Goal: Information Seeking & Learning: Learn about a topic

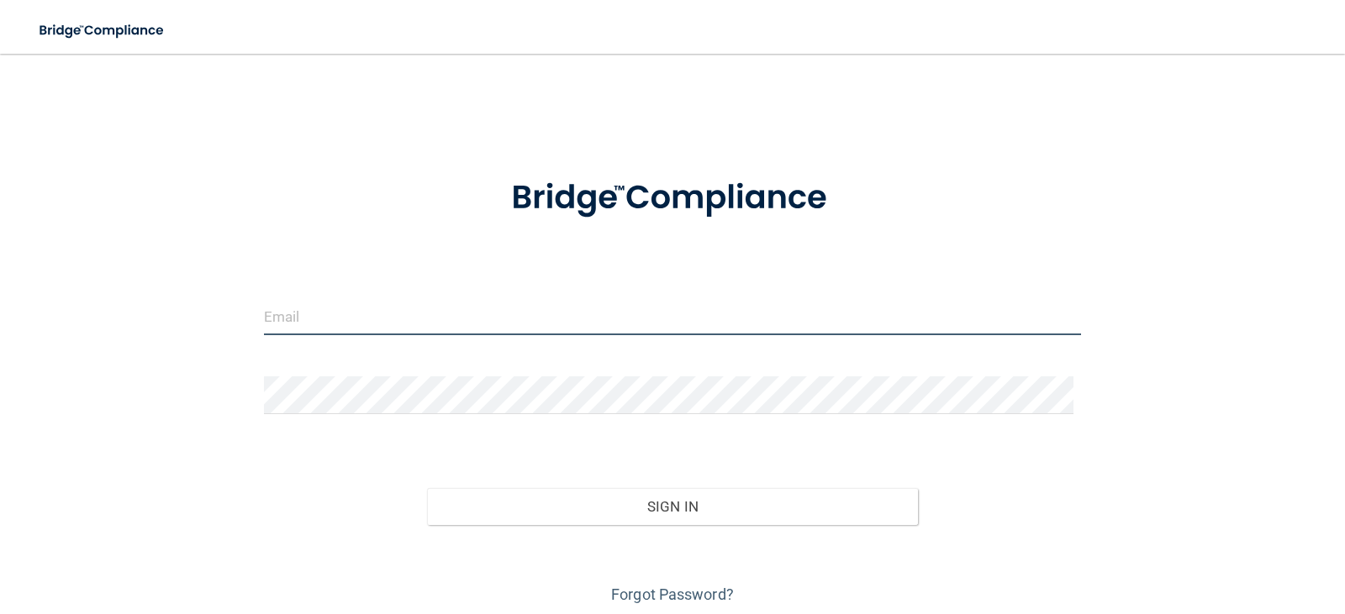
type input "[EMAIL_ADDRESS][DOMAIN_NAME]"
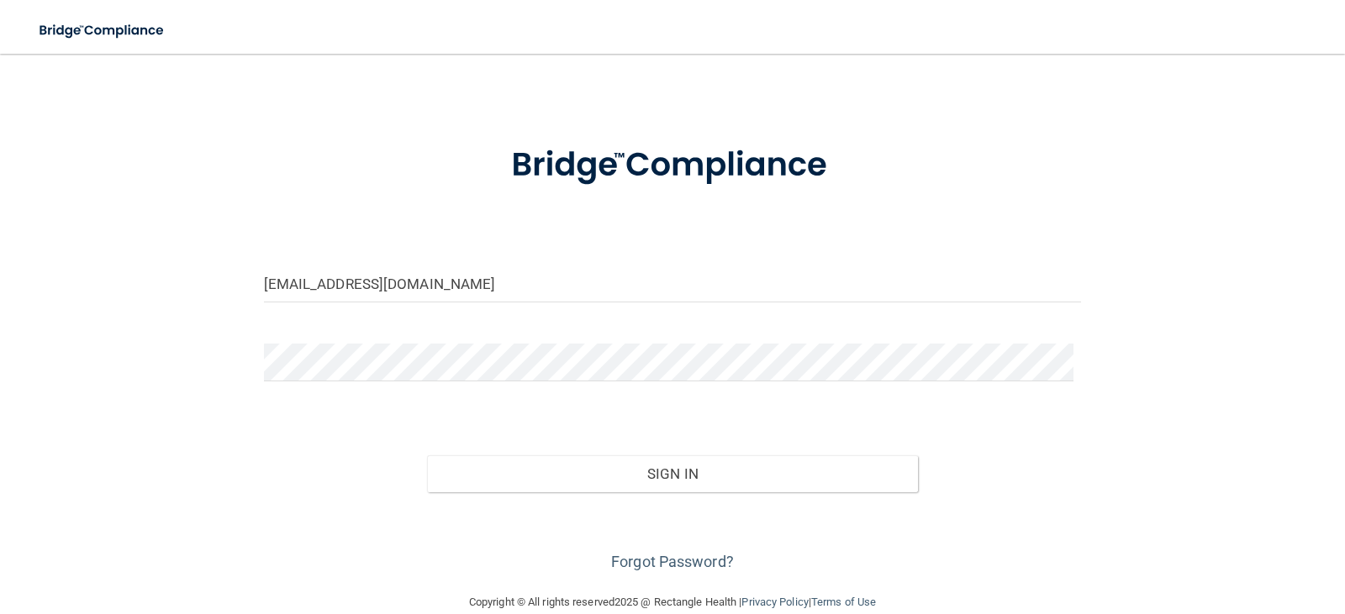
scroll to position [61, 0]
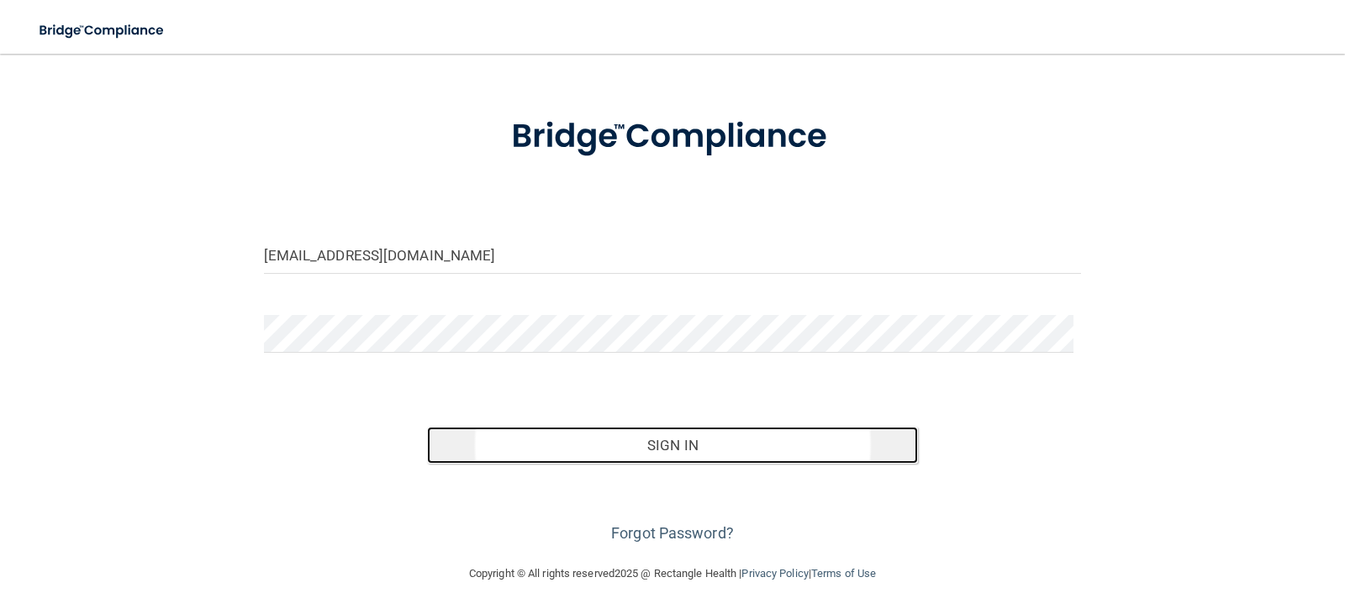
click at [665, 444] on button "Sign In" at bounding box center [672, 445] width 491 height 37
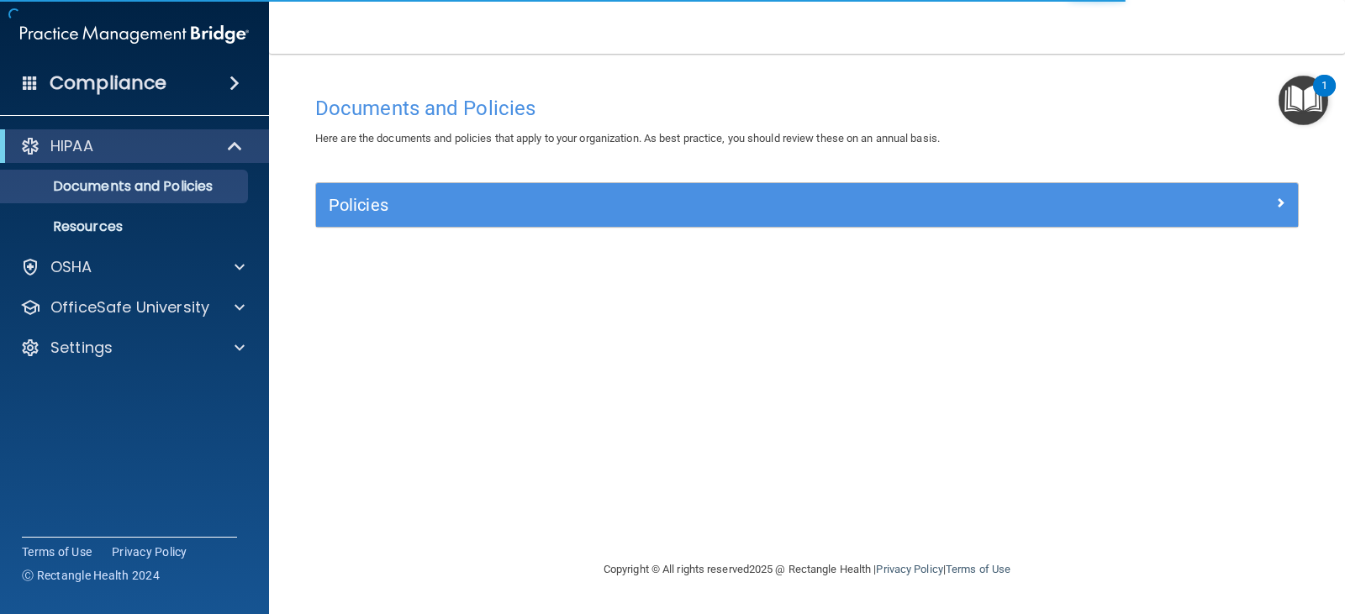
click at [106, 84] on h4 "Compliance" at bounding box center [108, 83] width 117 height 24
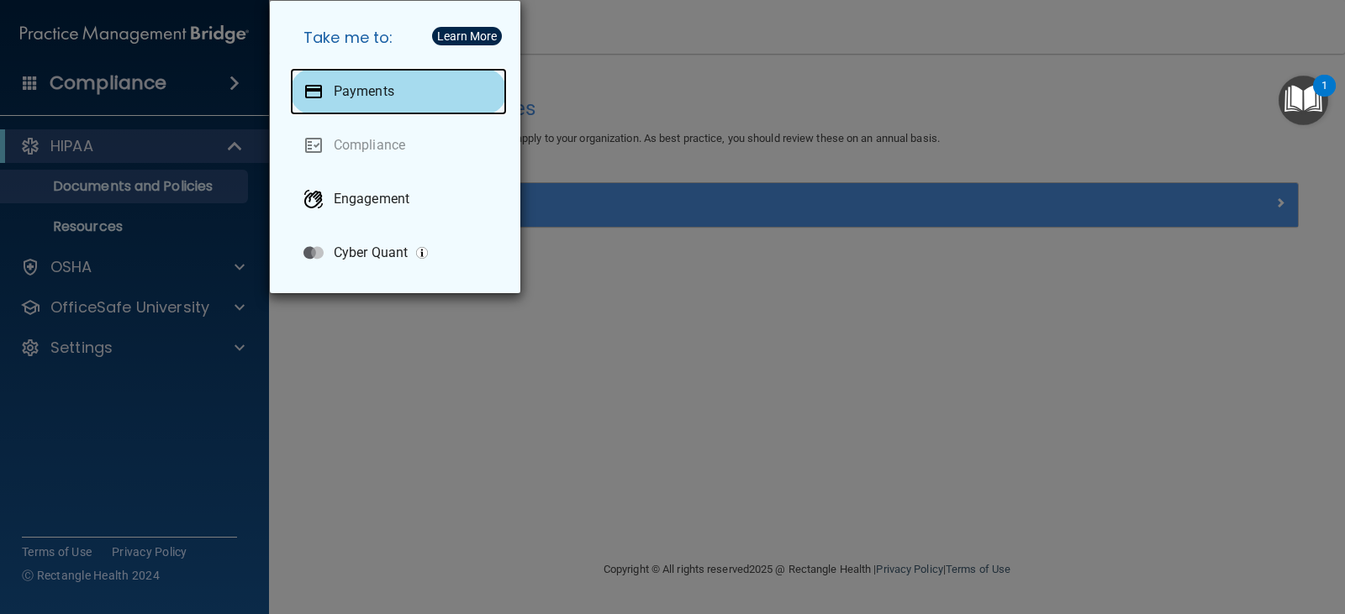
click at [351, 86] on p "Payments" at bounding box center [364, 91] width 61 height 17
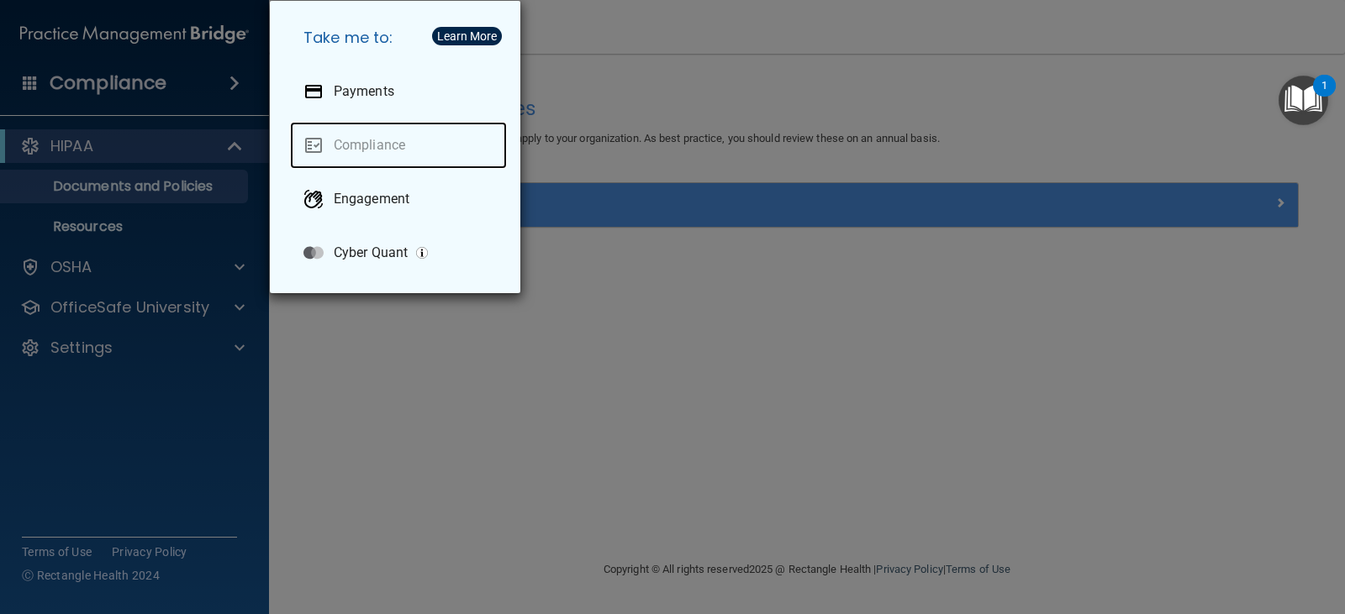
click at [353, 141] on link "Compliance" at bounding box center [398, 145] width 217 height 47
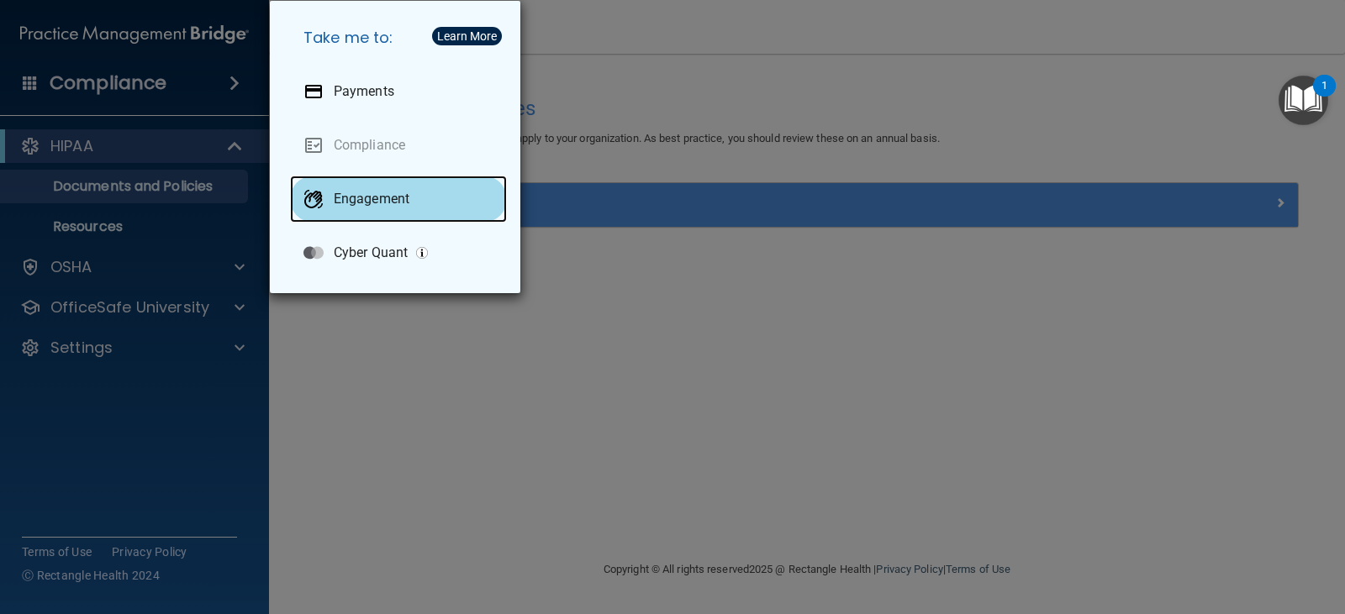
click at [371, 198] on p "Engagement" at bounding box center [372, 199] width 76 height 17
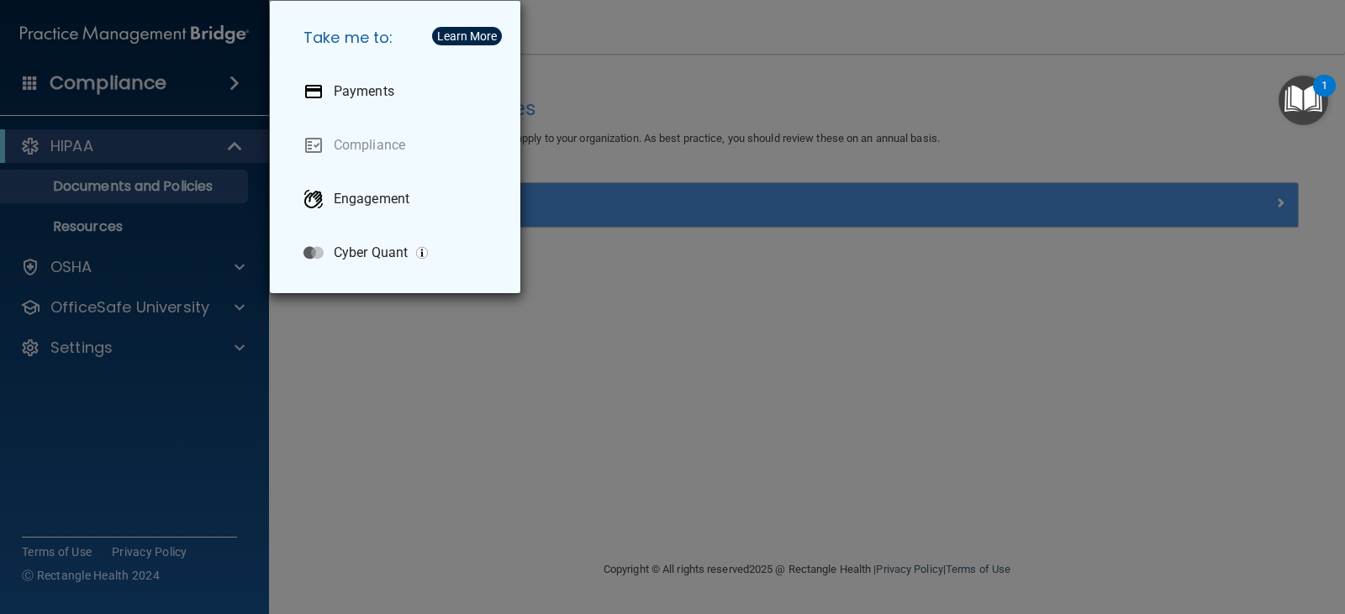
click at [238, 266] on div "Take me to: Payments Compliance Engagement Cyber Quant" at bounding box center [672, 307] width 1345 height 614
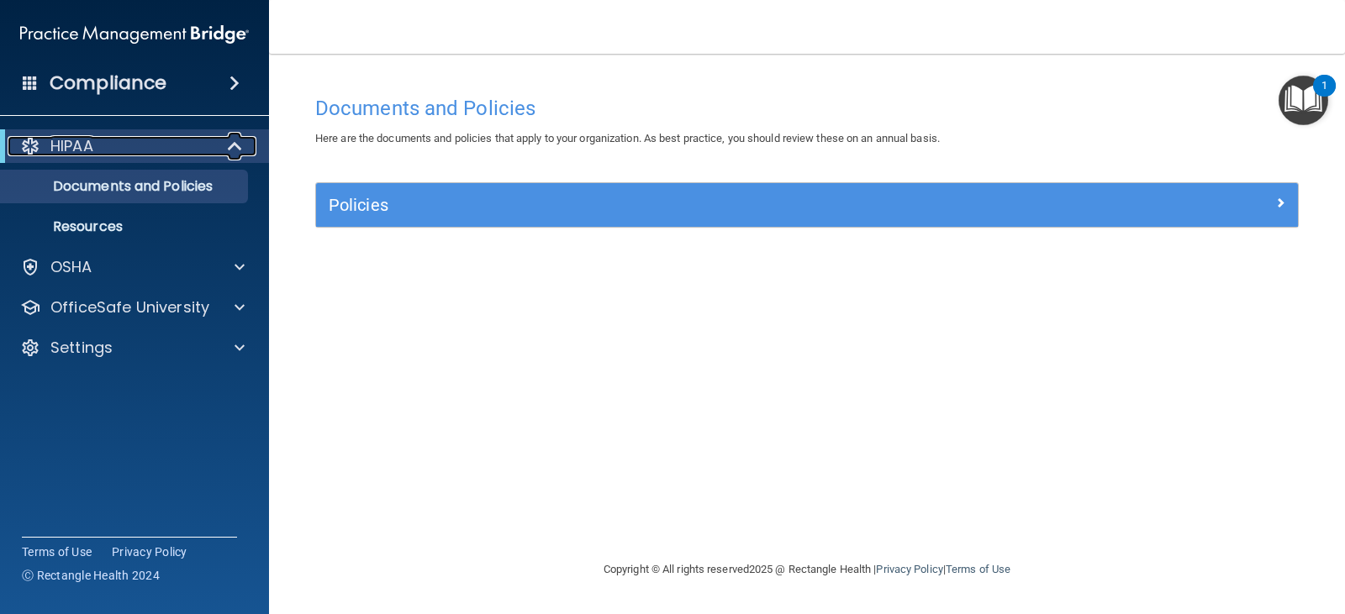
click at [238, 146] on span at bounding box center [236, 146] width 14 height 20
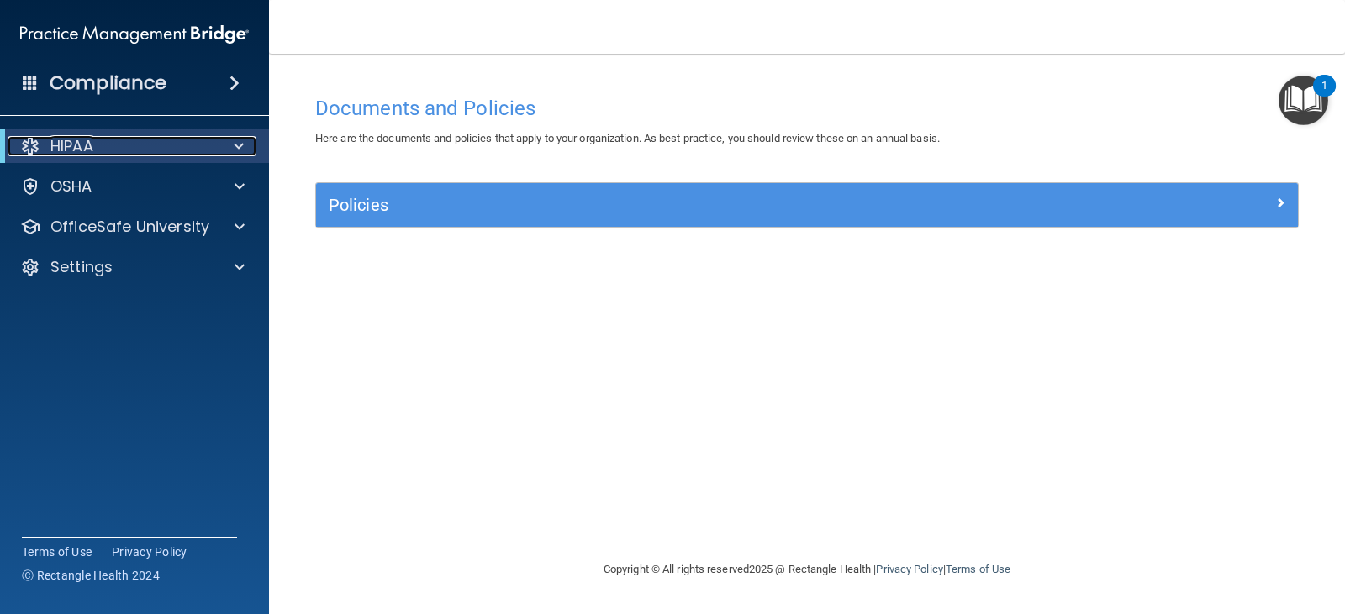
click at [239, 145] on span at bounding box center [239, 146] width 10 height 20
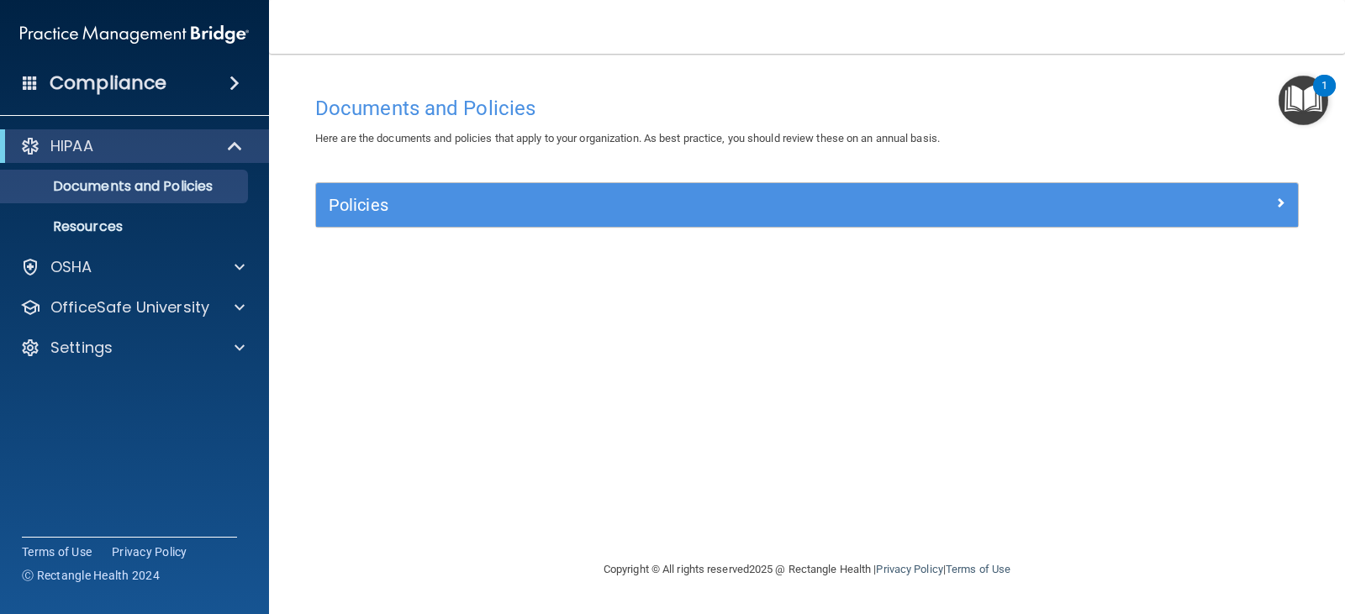
click at [231, 81] on span at bounding box center [234, 83] width 10 height 20
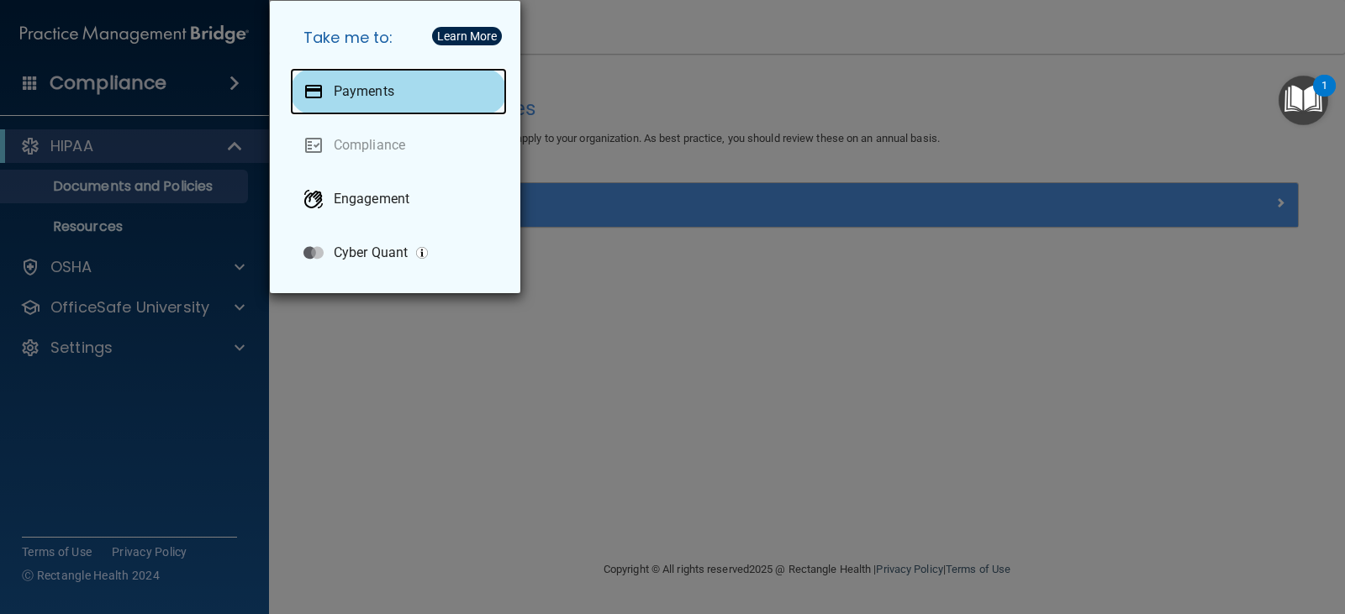
click at [366, 90] on p "Payments" at bounding box center [364, 91] width 61 height 17
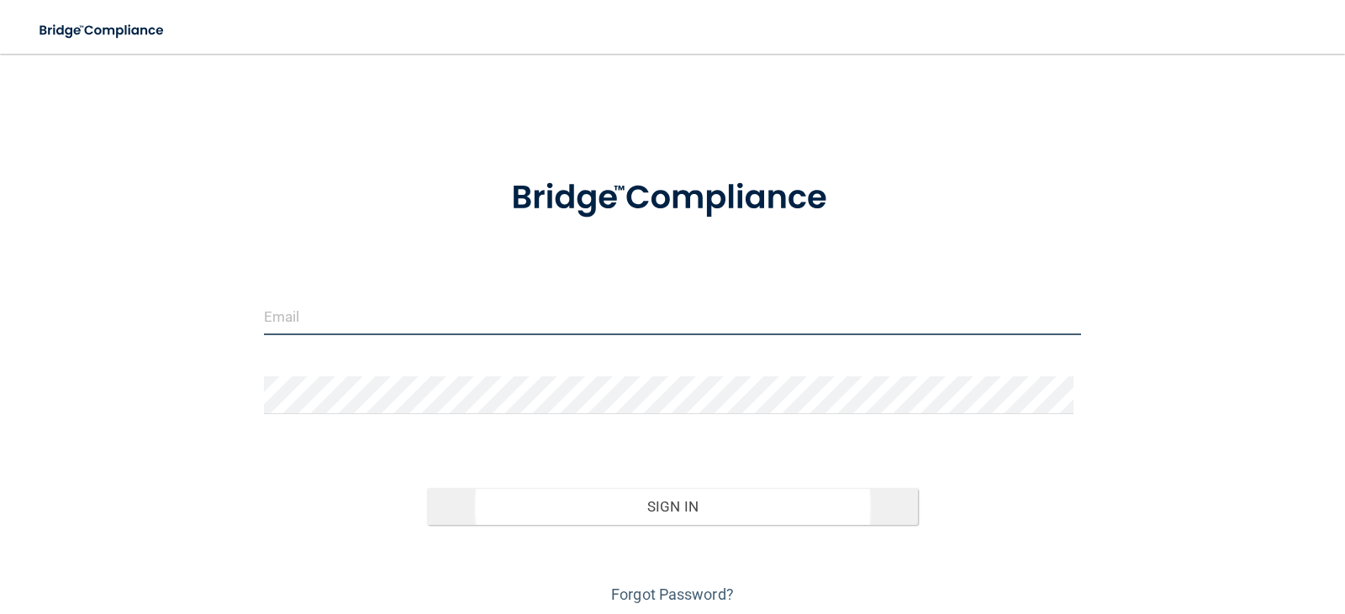
type input "[EMAIL_ADDRESS][DOMAIN_NAME]"
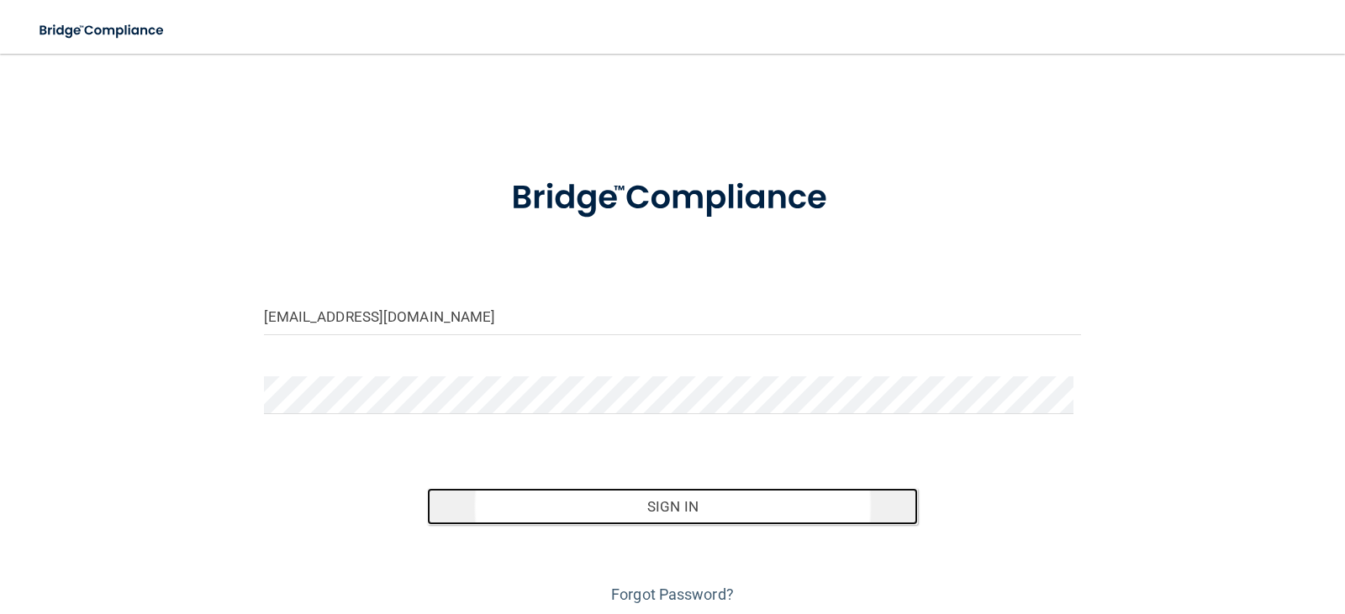
click at [686, 504] on button "Sign In" at bounding box center [672, 506] width 491 height 37
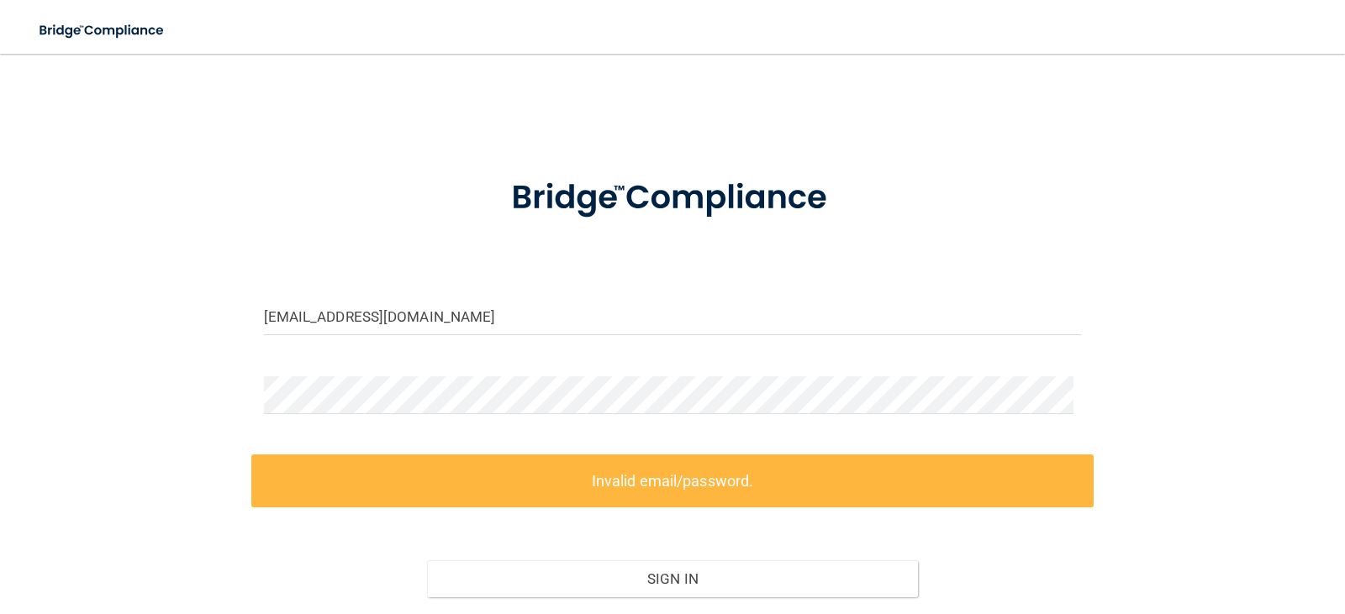
click at [679, 482] on label "Invalid email/password." at bounding box center [672, 481] width 843 height 53
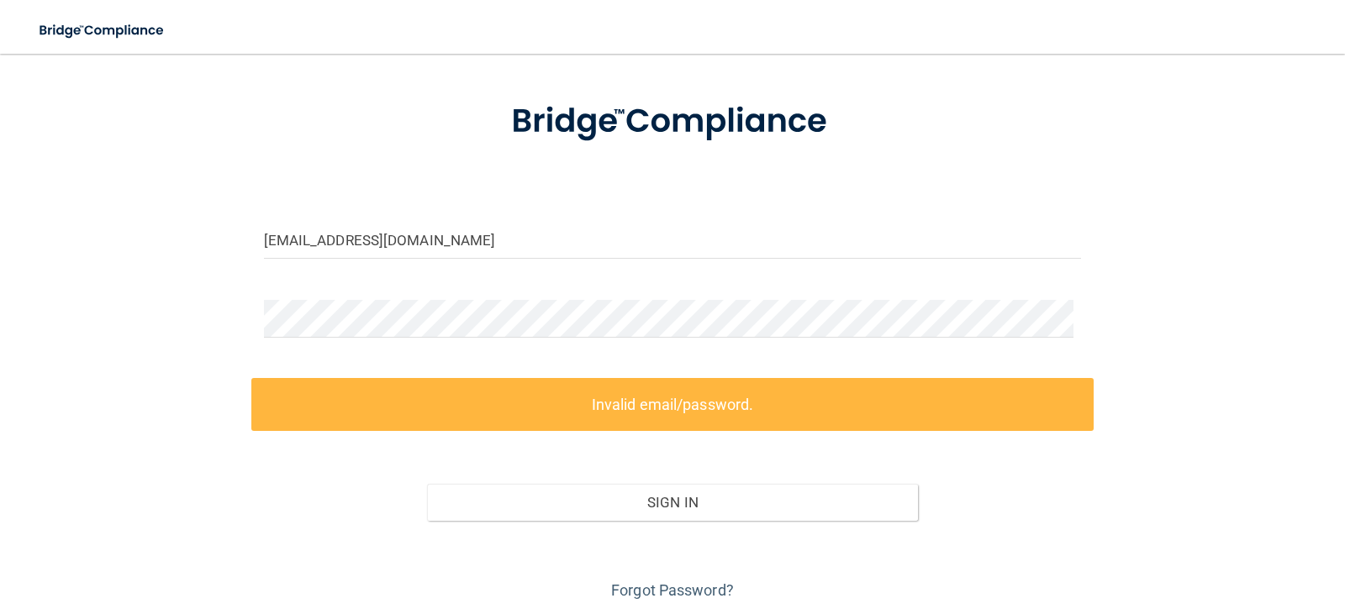
scroll to position [134, 0]
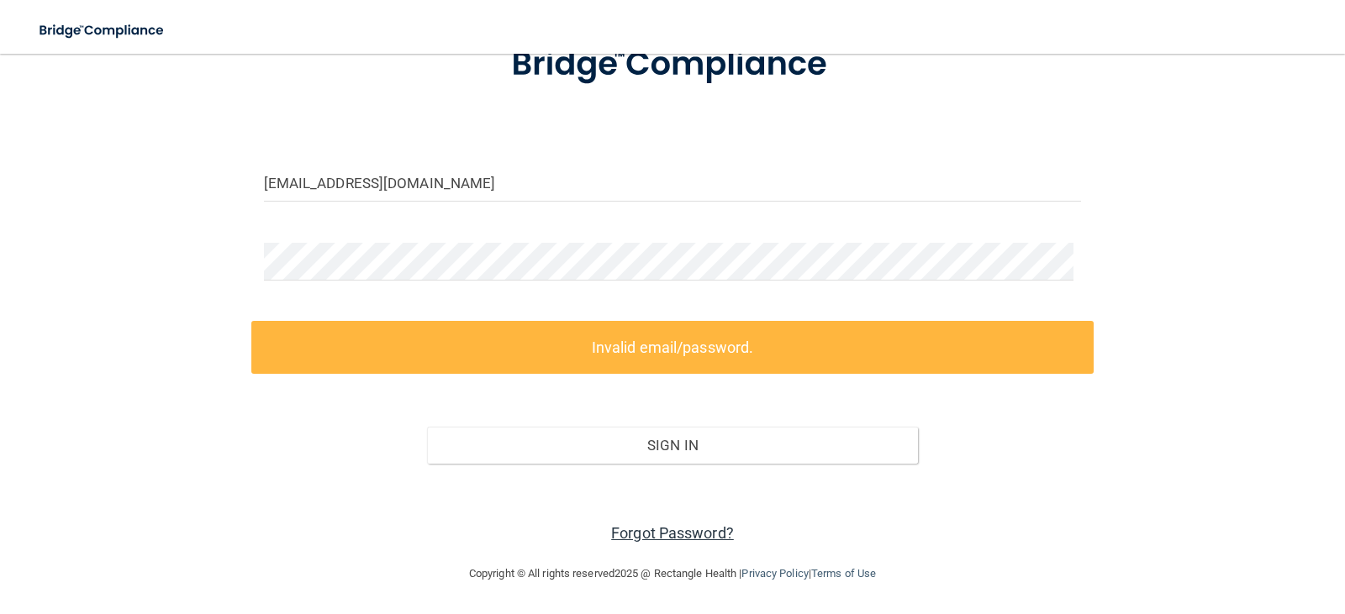
click at [631, 534] on link "Forgot Password?" at bounding box center [672, 534] width 123 height 18
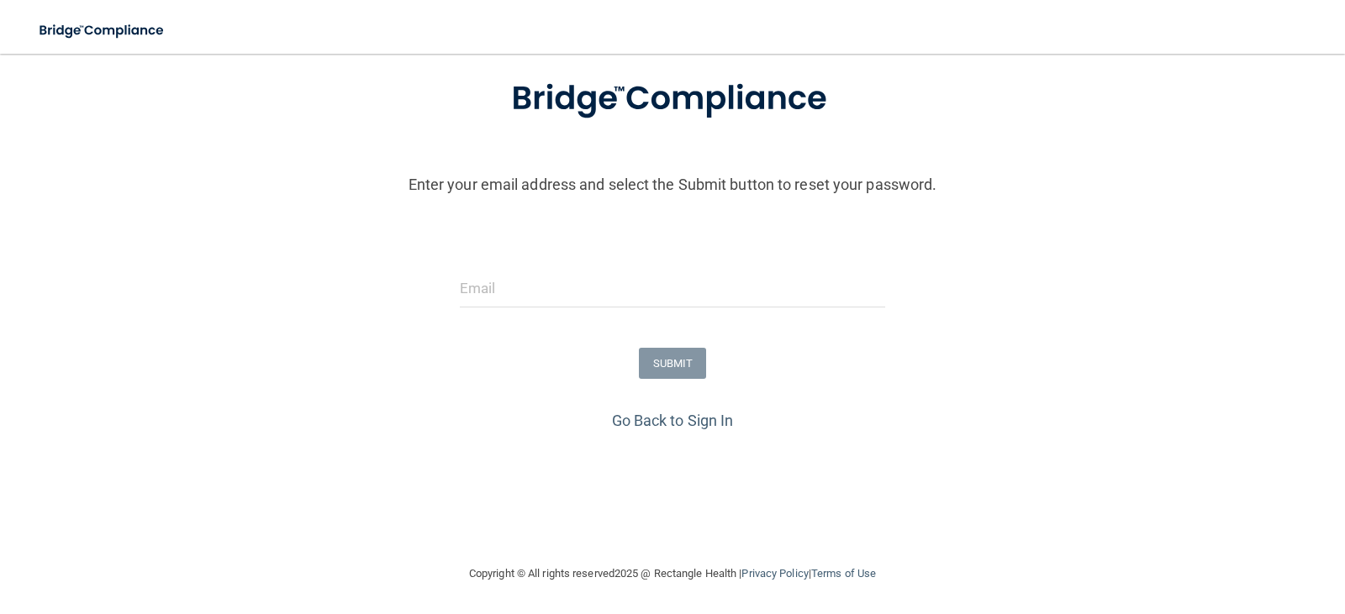
scroll to position [99, 0]
click at [553, 281] on input "email" at bounding box center [673, 289] width 426 height 38
type input "[EMAIL_ADDRESS][DOMAIN_NAME]"
click at [672, 356] on button "SUBMIT" at bounding box center [673, 363] width 68 height 31
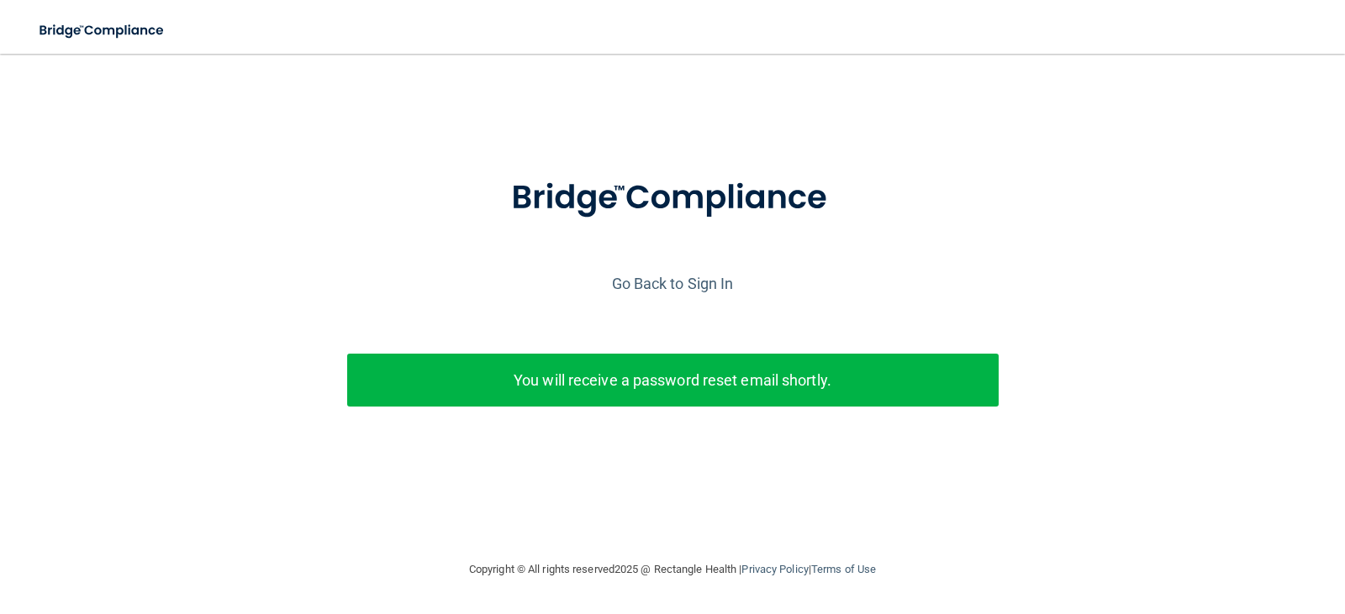
scroll to position [0, 0]
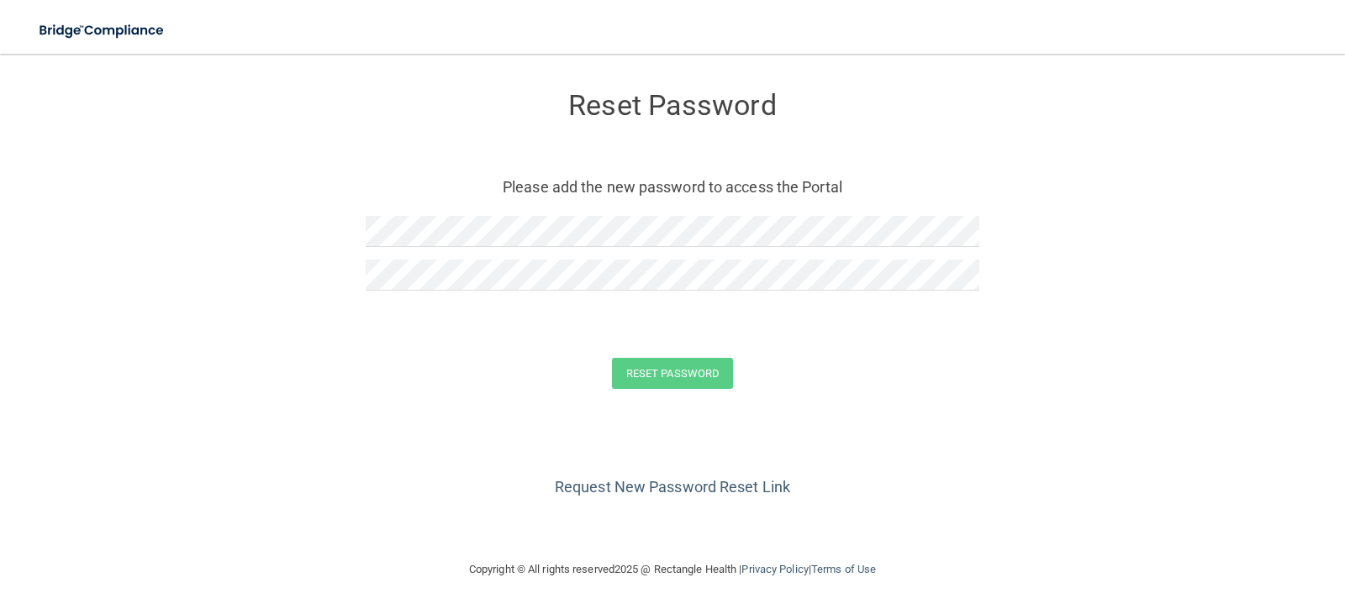
click at [377, 306] on div at bounding box center [673, 309] width 614 height 13
click at [367, 356] on form "Reset Password Please add the new password to access the Portal Reset Password …" at bounding box center [673, 244] width 1278 height 346
click at [663, 375] on button "Reset Password" at bounding box center [672, 373] width 121 height 31
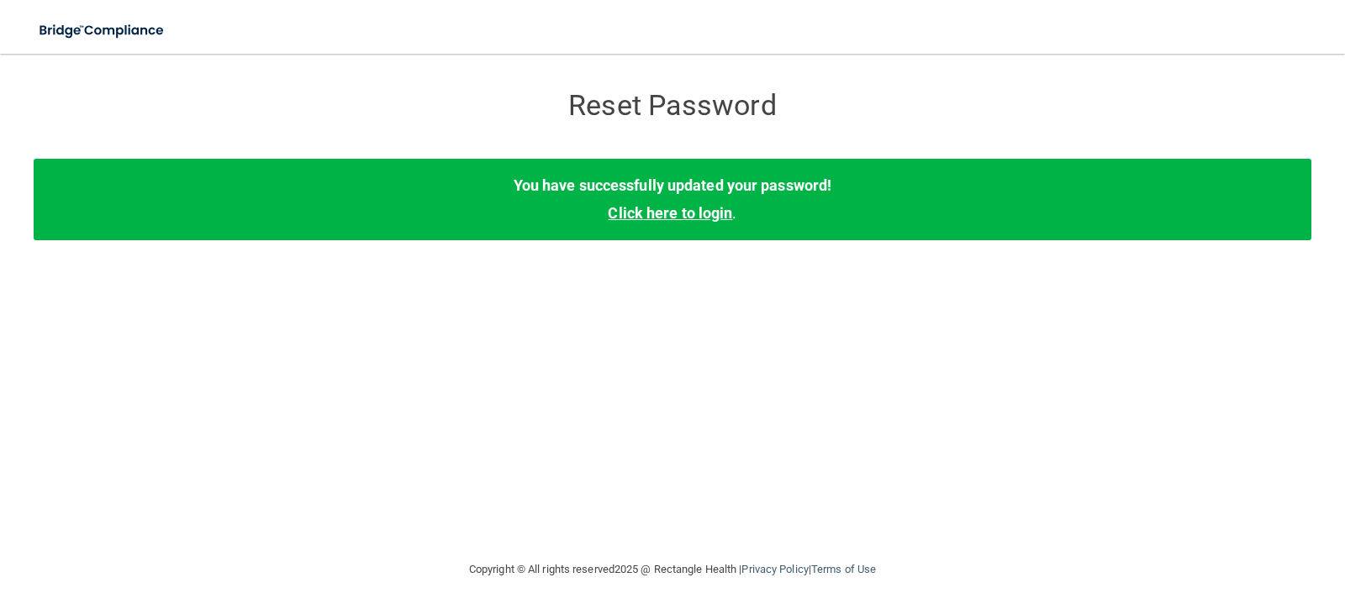
click at [671, 215] on link "Click here to login" at bounding box center [670, 213] width 124 height 18
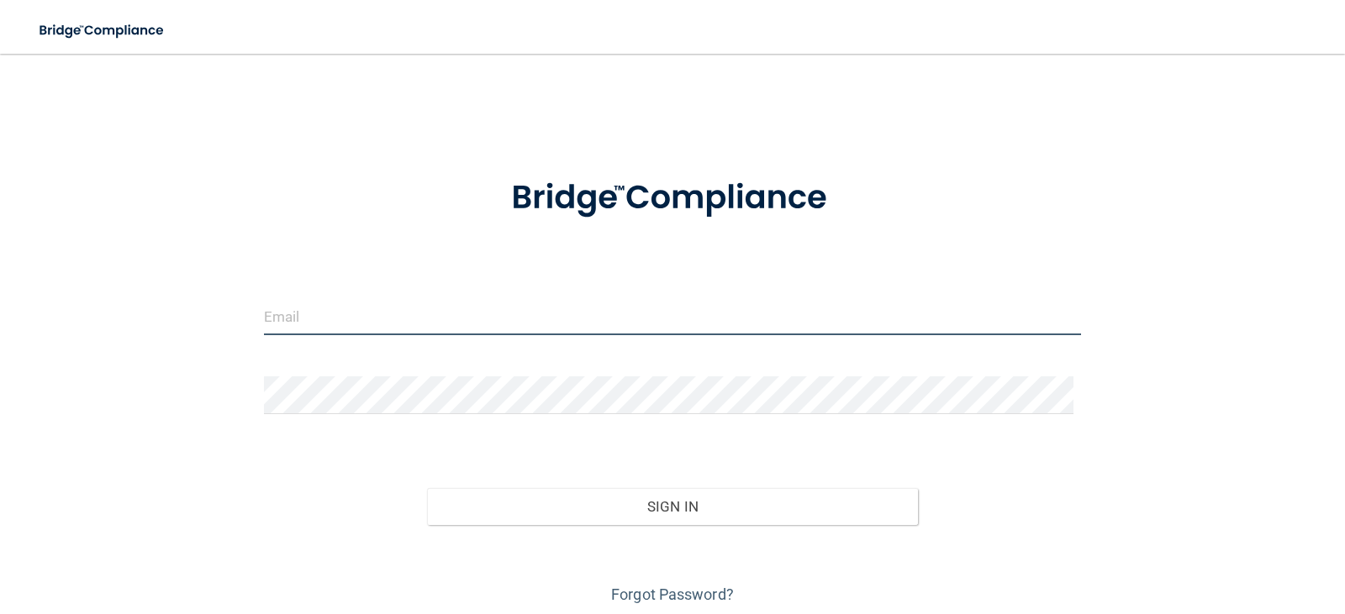
type input "[EMAIL_ADDRESS][DOMAIN_NAME]"
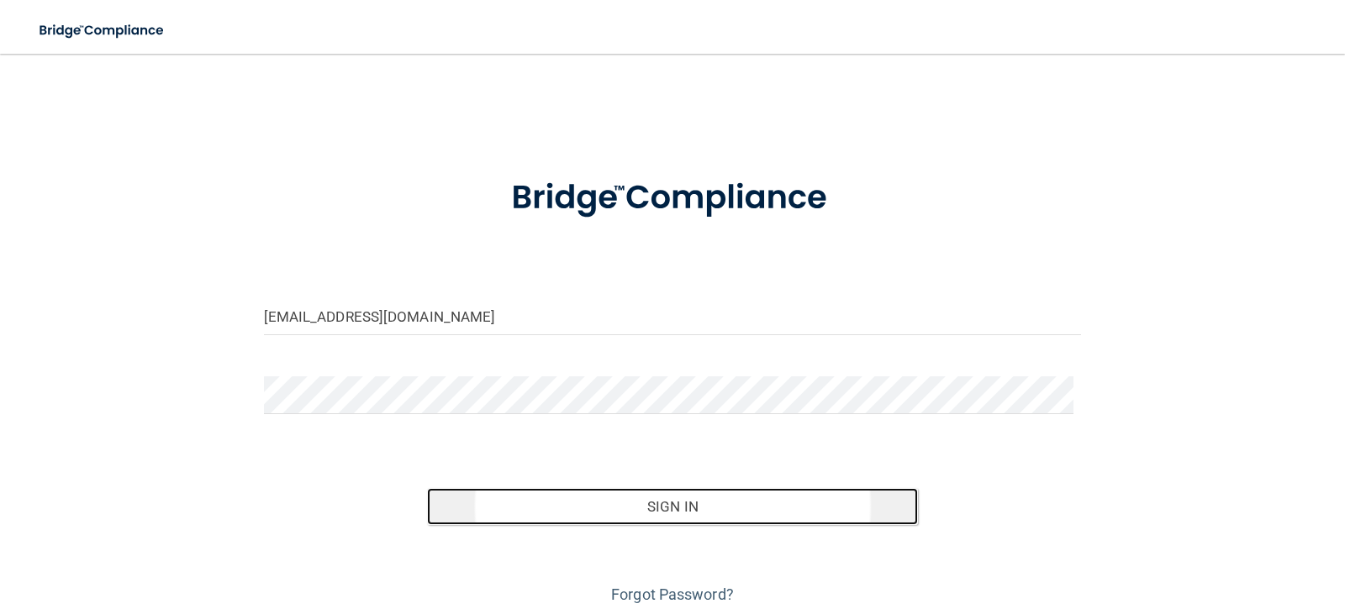
click at [676, 505] on button "Sign In" at bounding box center [672, 506] width 491 height 37
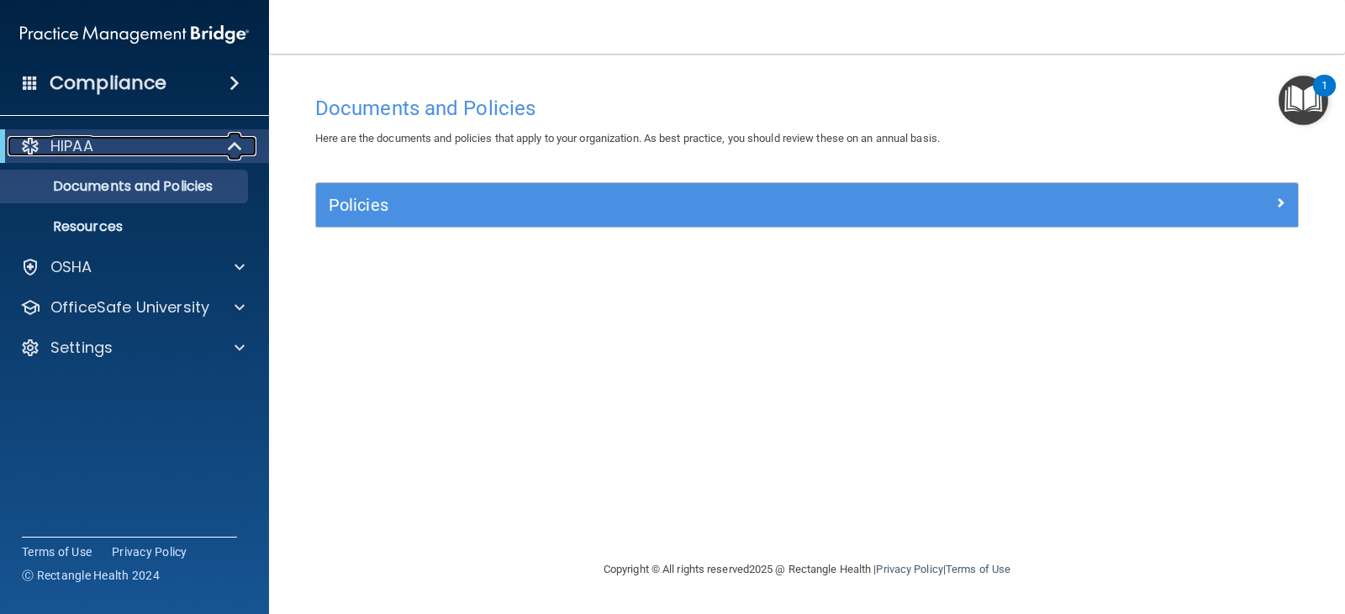
click at [71, 147] on p "HIPAA" at bounding box center [71, 146] width 43 height 20
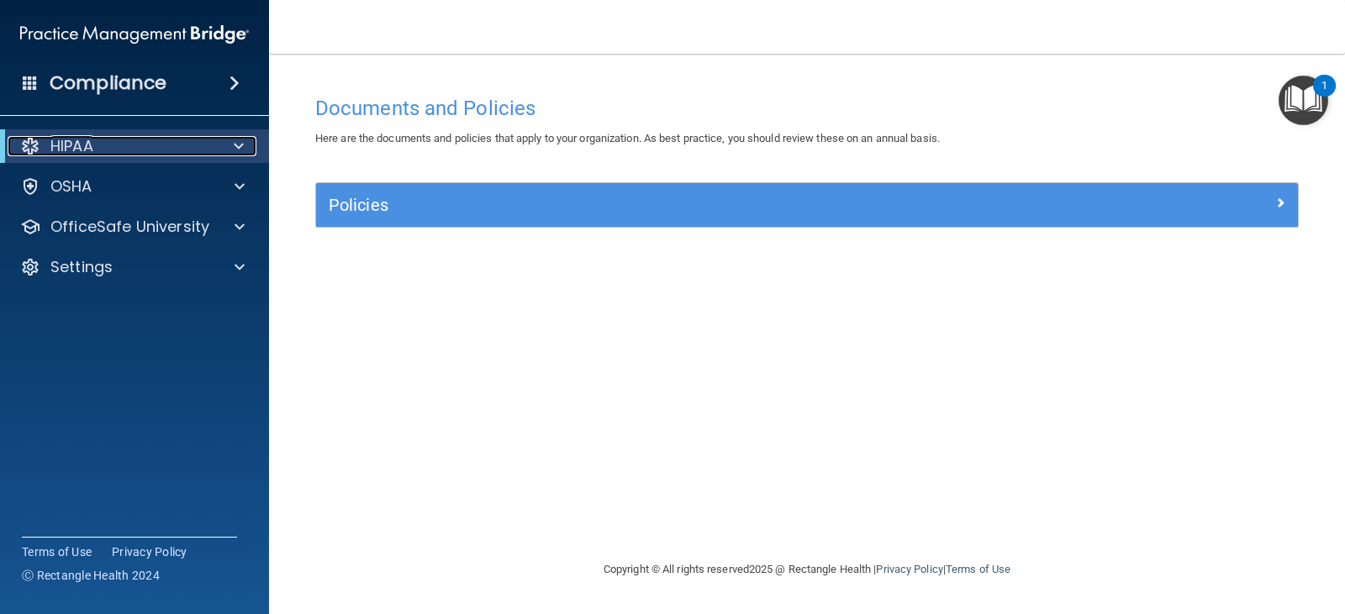
click at [89, 155] on p "HIPAA" at bounding box center [71, 146] width 43 height 20
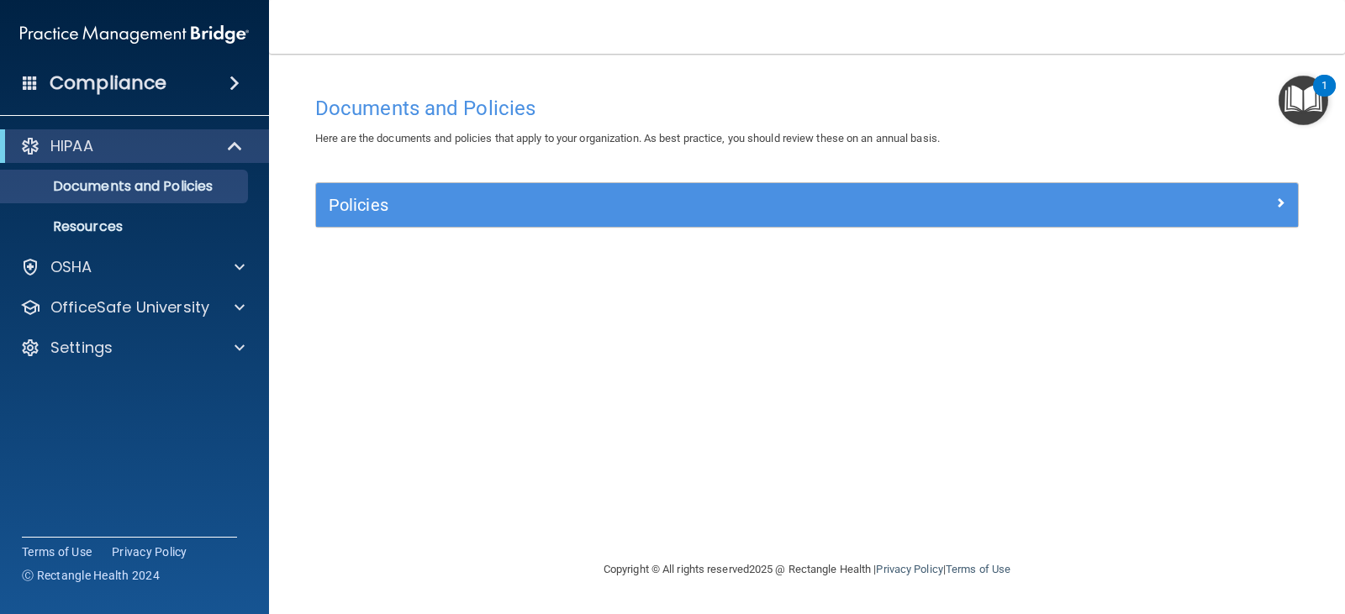
click at [435, 188] on div "Policies" at bounding box center [807, 205] width 982 height 44
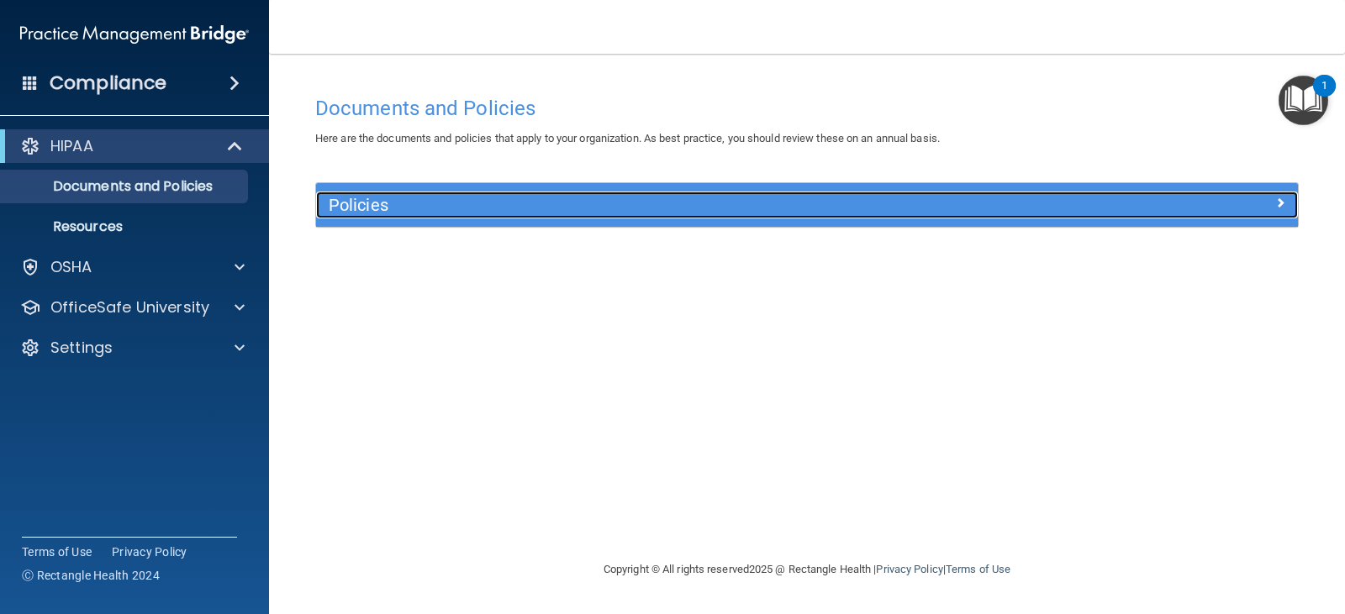
click at [1278, 198] on span at bounding box center [1280, 202] width 10 height 20
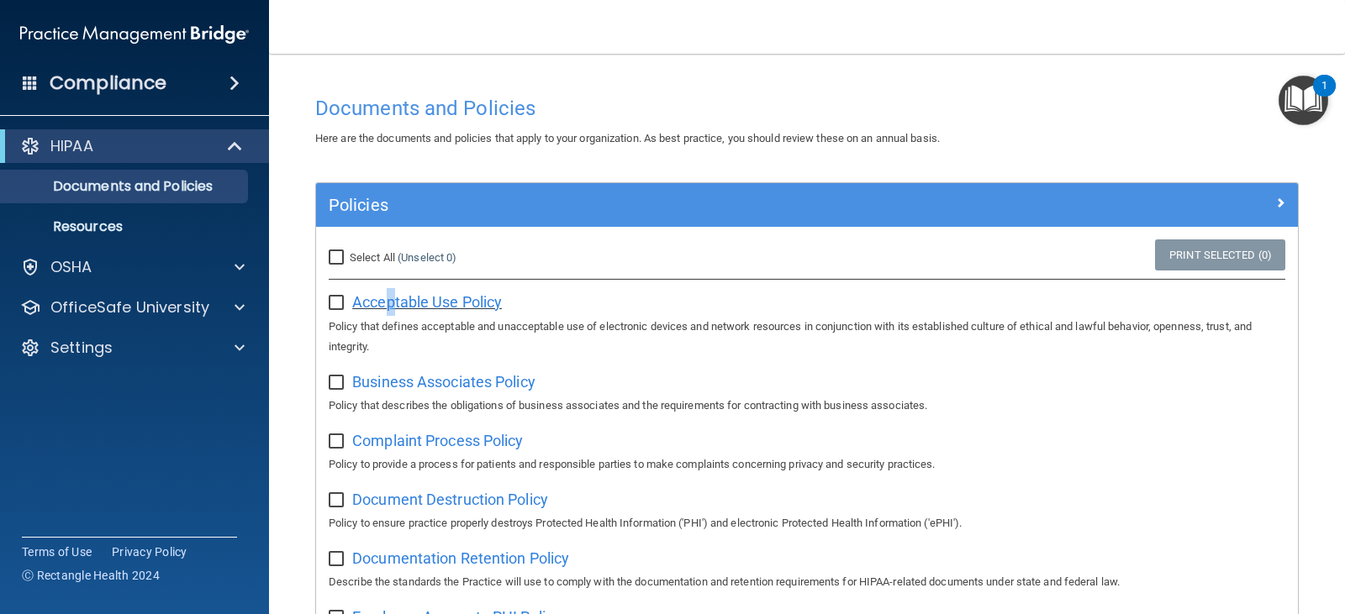
click at [392, 303] on span "Acceptable Use Policy" at bounding box center [427, 302] width 150 height 18
click at [78, 223] on p "Resources" at bounding box center [125, 227] width 229 height 17
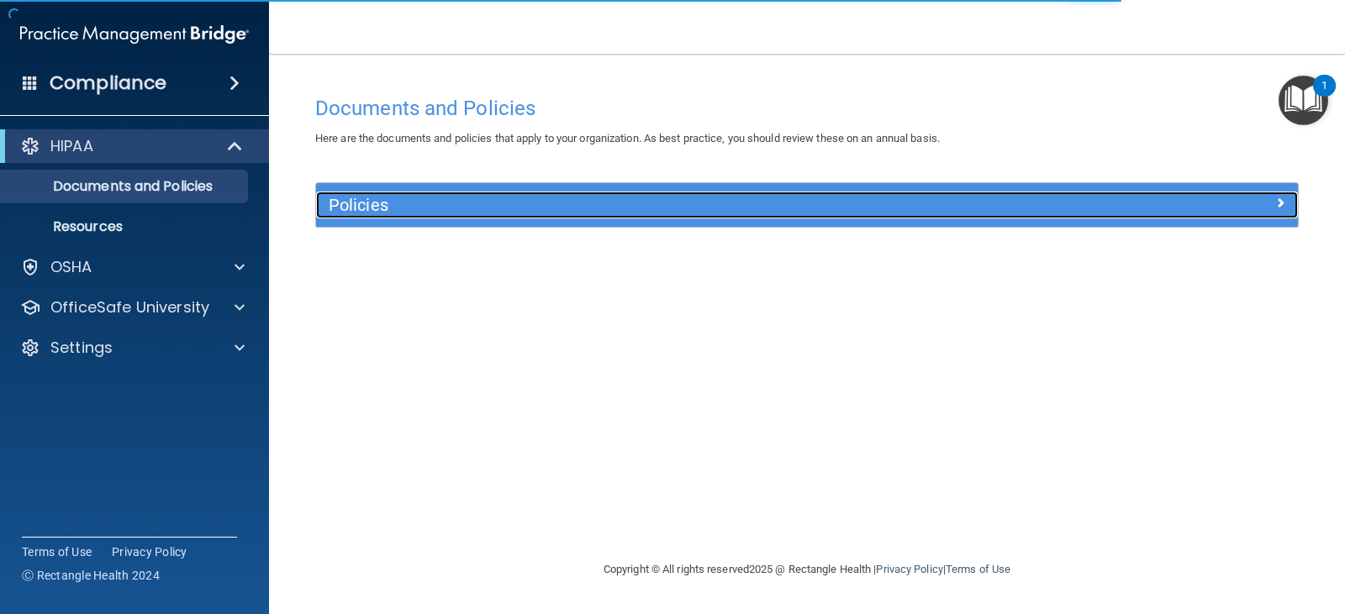
click at [1227, 193] on div at bounding box center [1174, 202] width 245 height 20
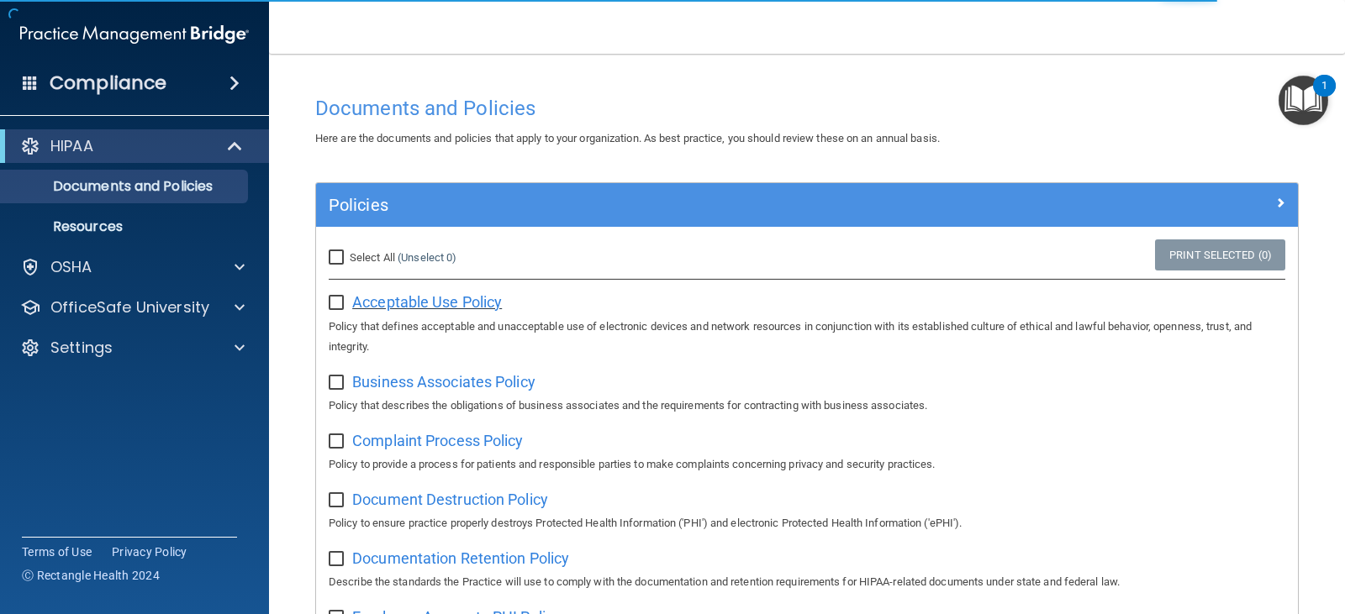
click at [424, 305] on span "Acceptable Use Policy" at bounding box center [427, 302] width 150 height 18
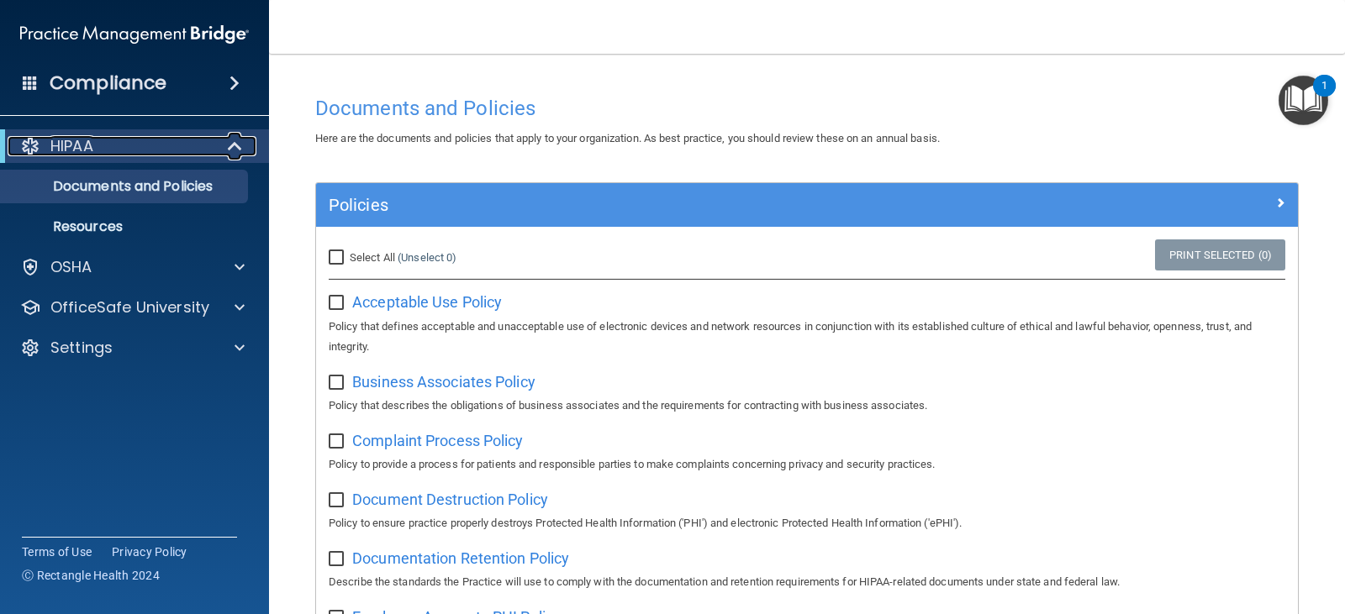
click at [66, 146] on p "HIPAA" at bounding box center [71, 146] width 43 height 20
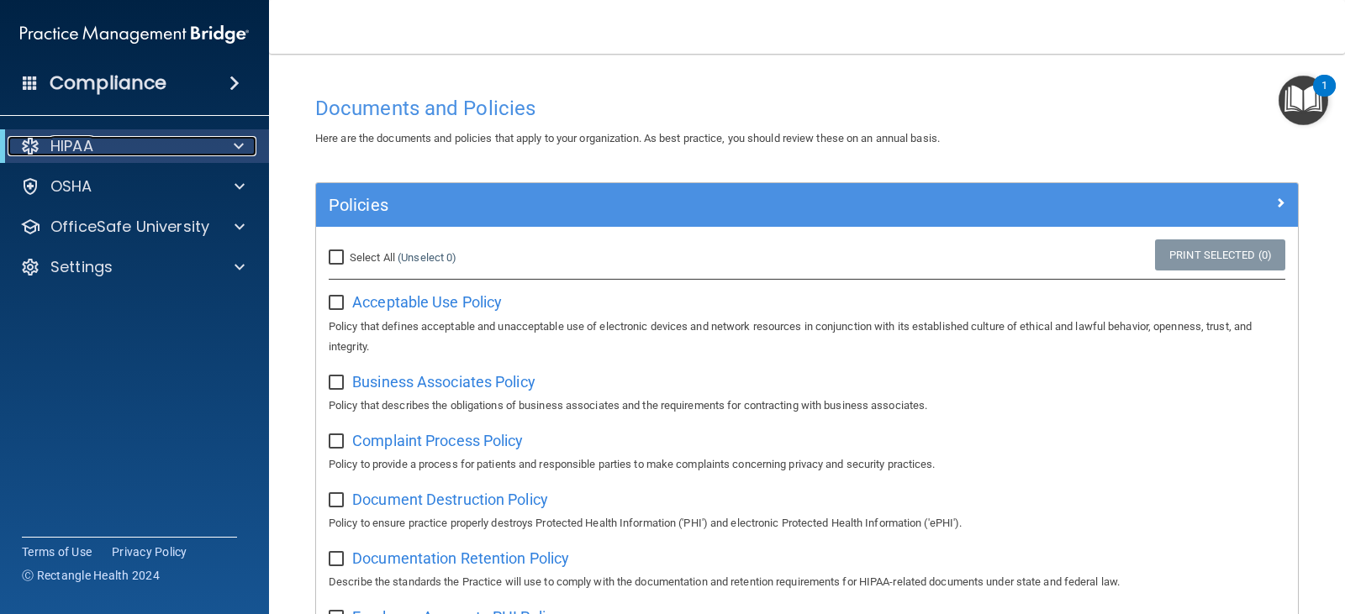
click at [66, 146] on p "HIPAA" at bounding box center [71, 146] width 43 height 20
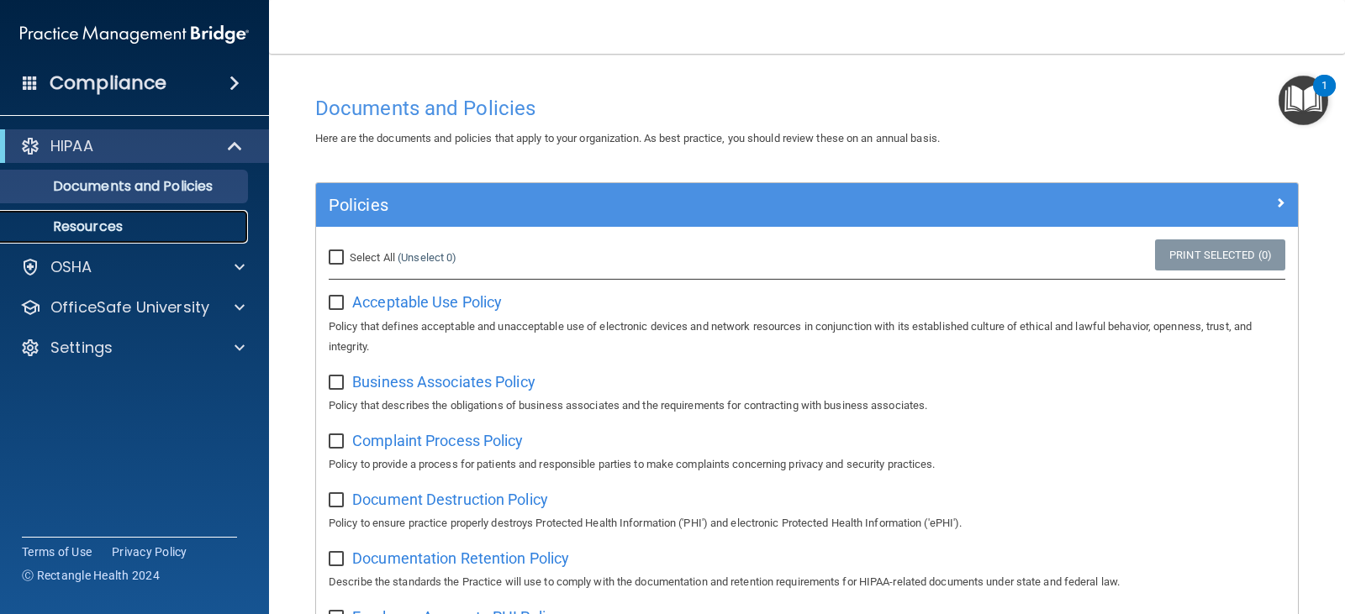
click at [66, 219] on p "Resources" at bounding box center [125, 227] width 229 height 17
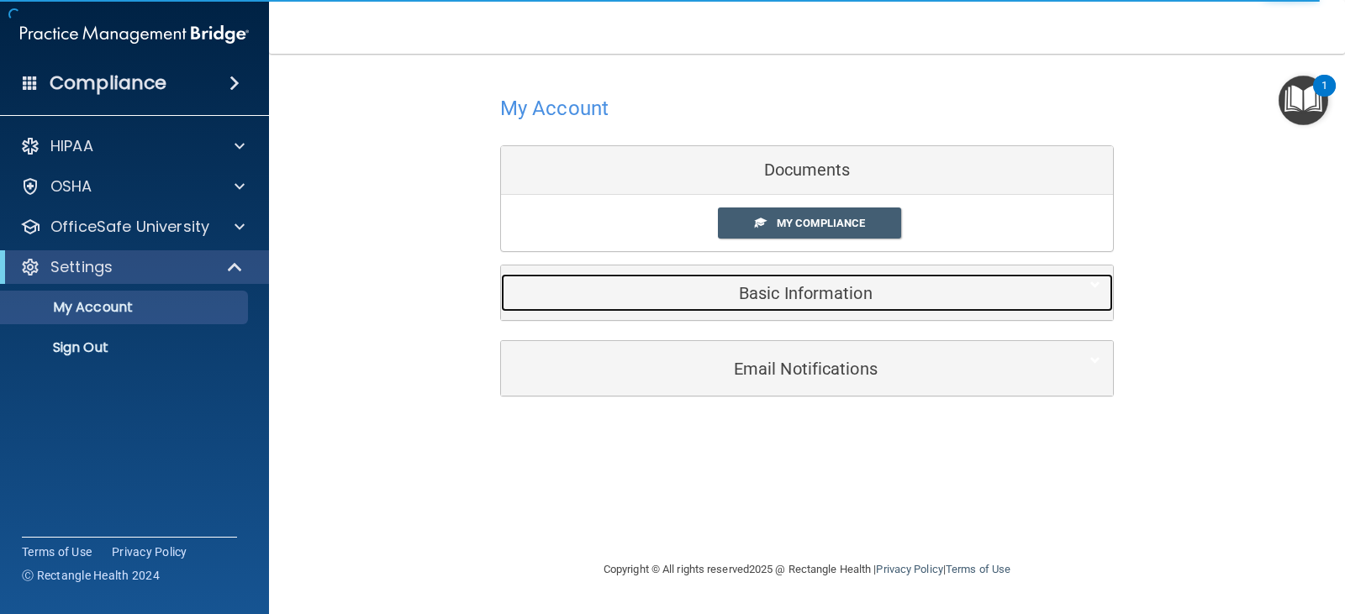
click at [780, 285] on h5 "Basic Information" at bounding box center [781, 293] width 535 height 18
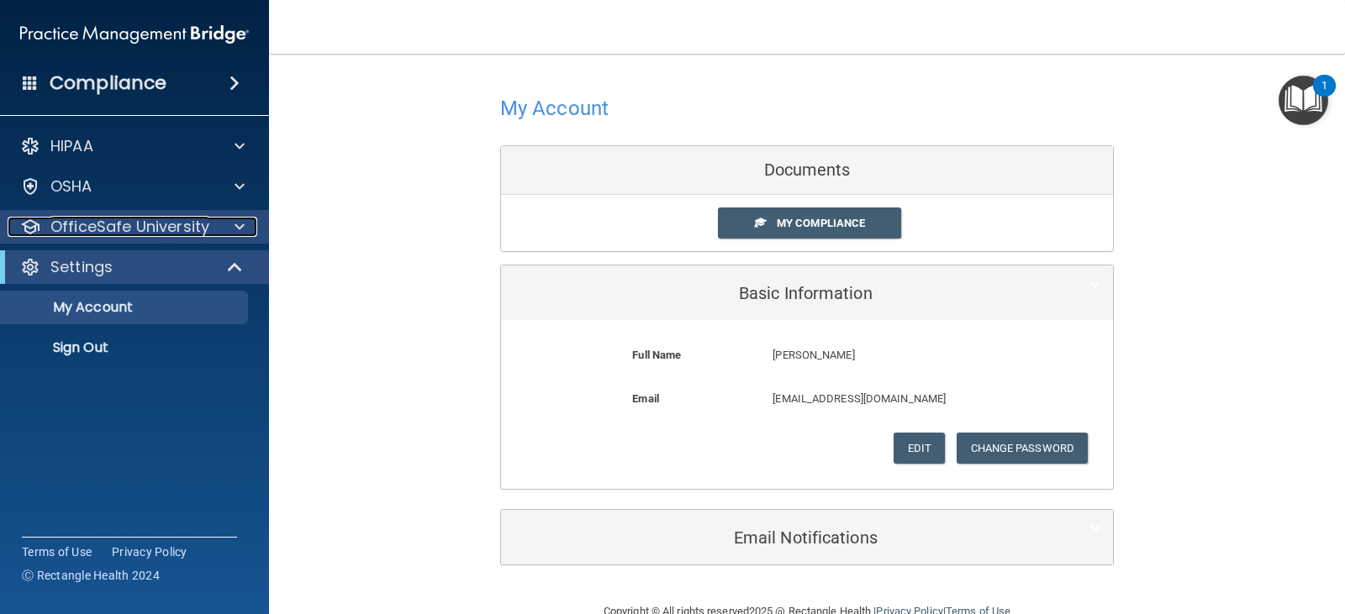
click at [91, 224] on p "OfficeSafe University" at bounding box center [129, 227] width 159 height 20
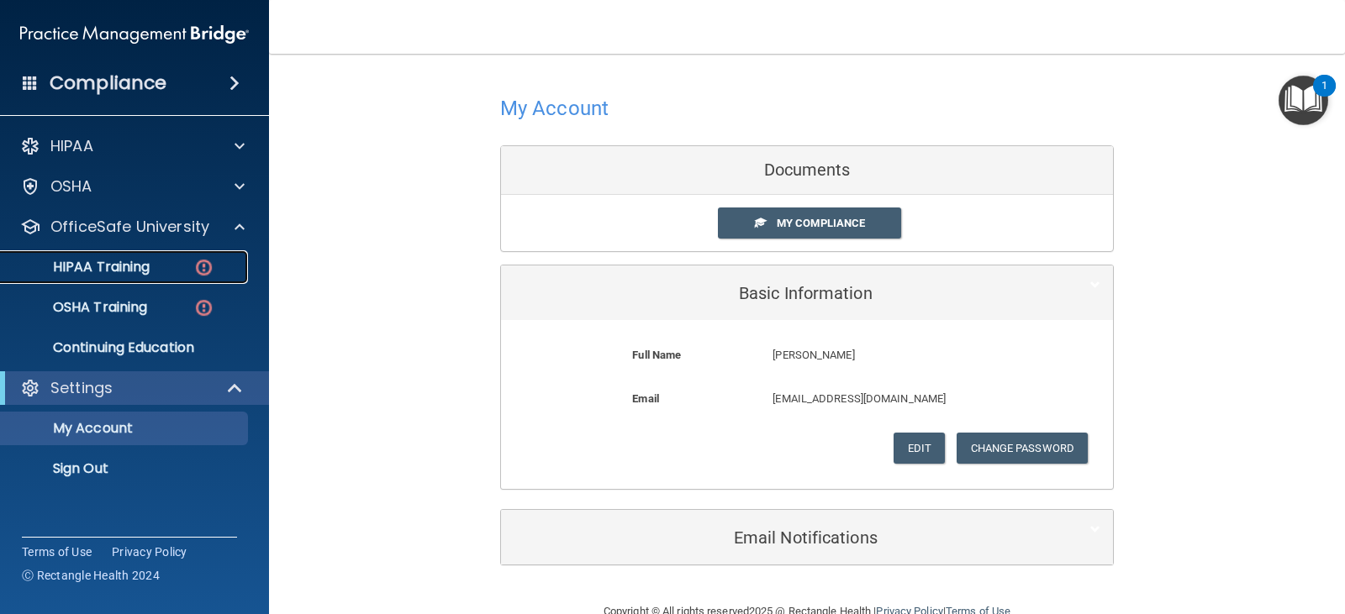
click at [124, 265] on p "HIPAA Training" at bounding box center [80, 267] width 139 height 17
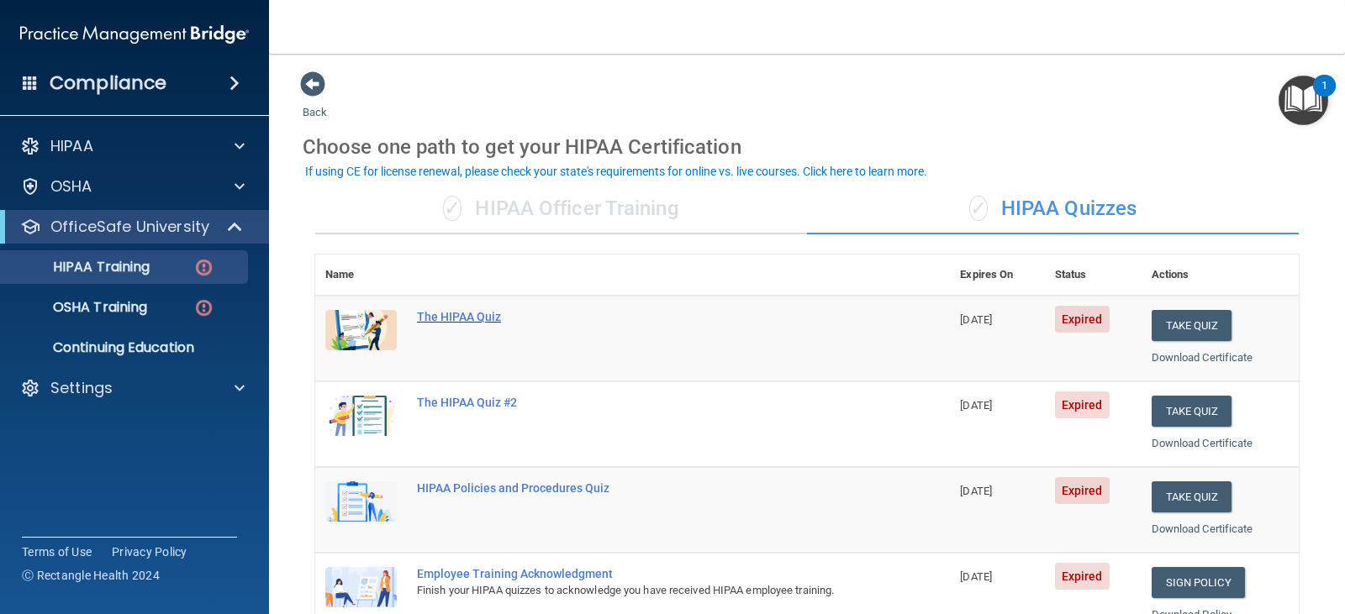
click at [461, 316] on div "The HIPAA Quiz" at bounding box center [641, 316] width 449 height 13
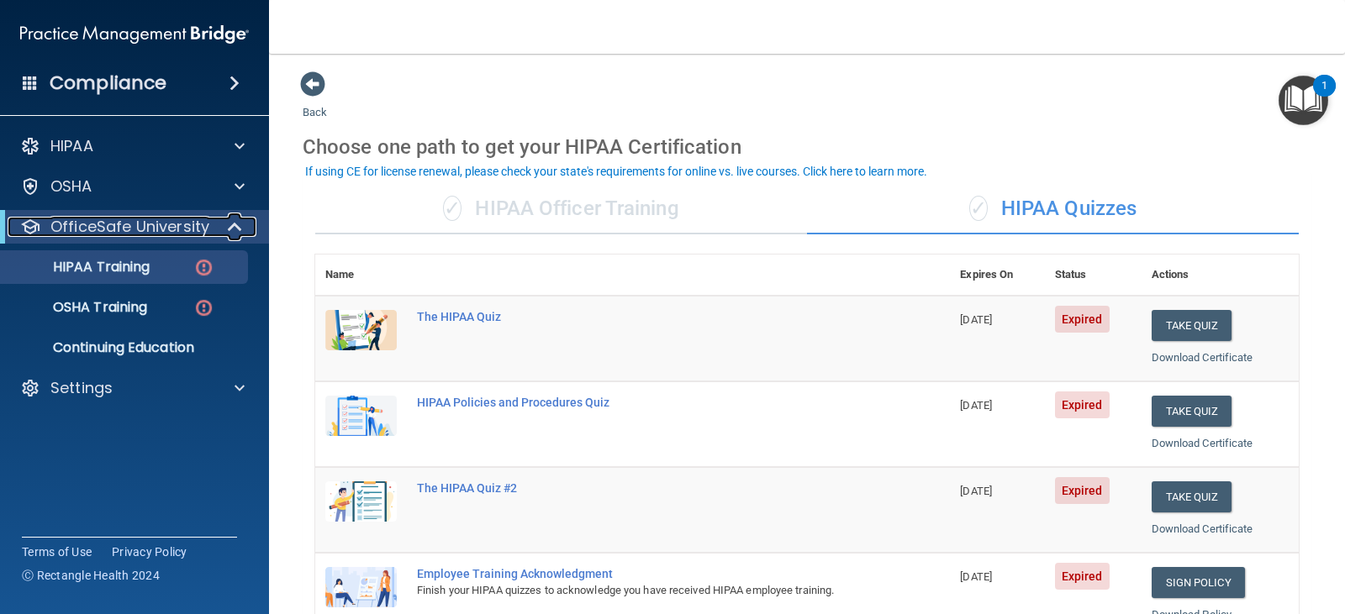
click at [82, 227] on p "OfficeSafe University" at bounding box center [129, 227] width 159 height 20
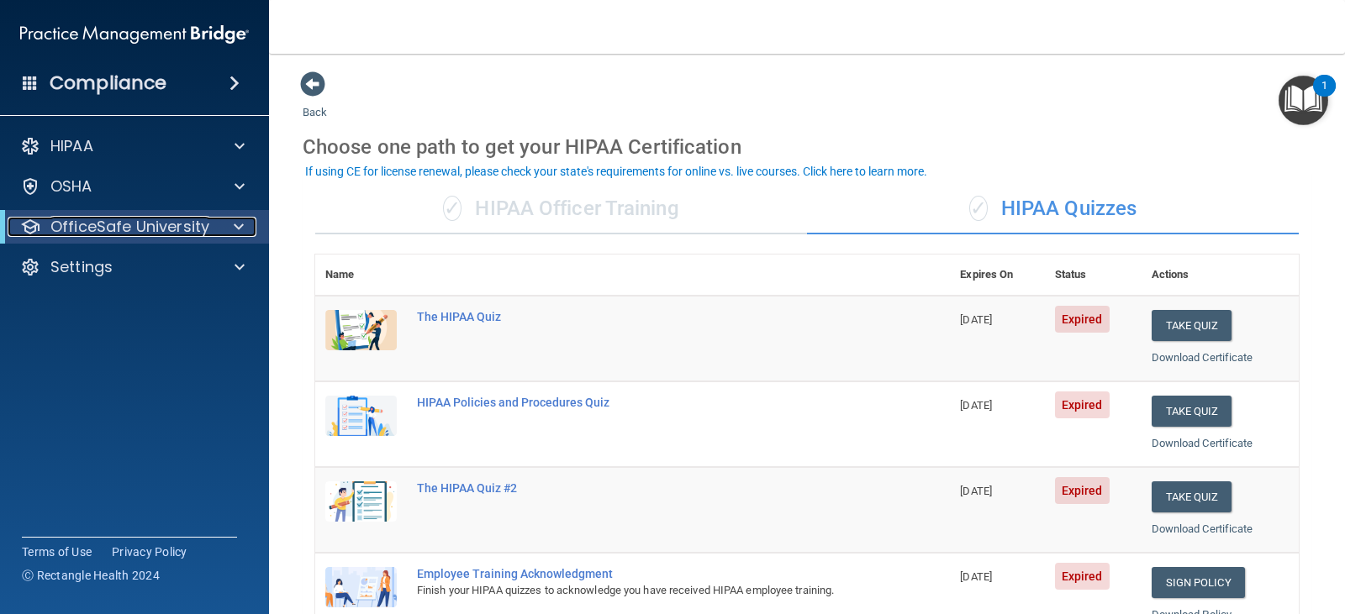
click at [74, 224] on p "OfficeSafe University" at bounding box center [129, 227] width 159 height 20
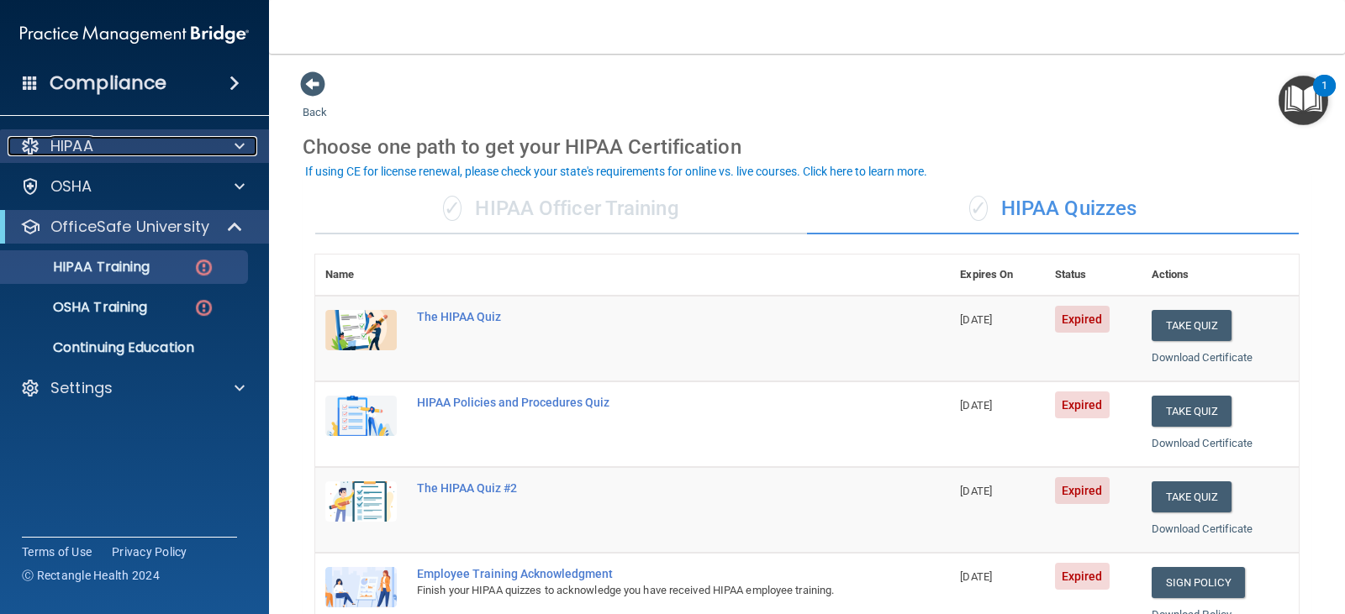
click at [56, 141] on p "HIPAA" at bounding box center [71, 146] width 43 height 20
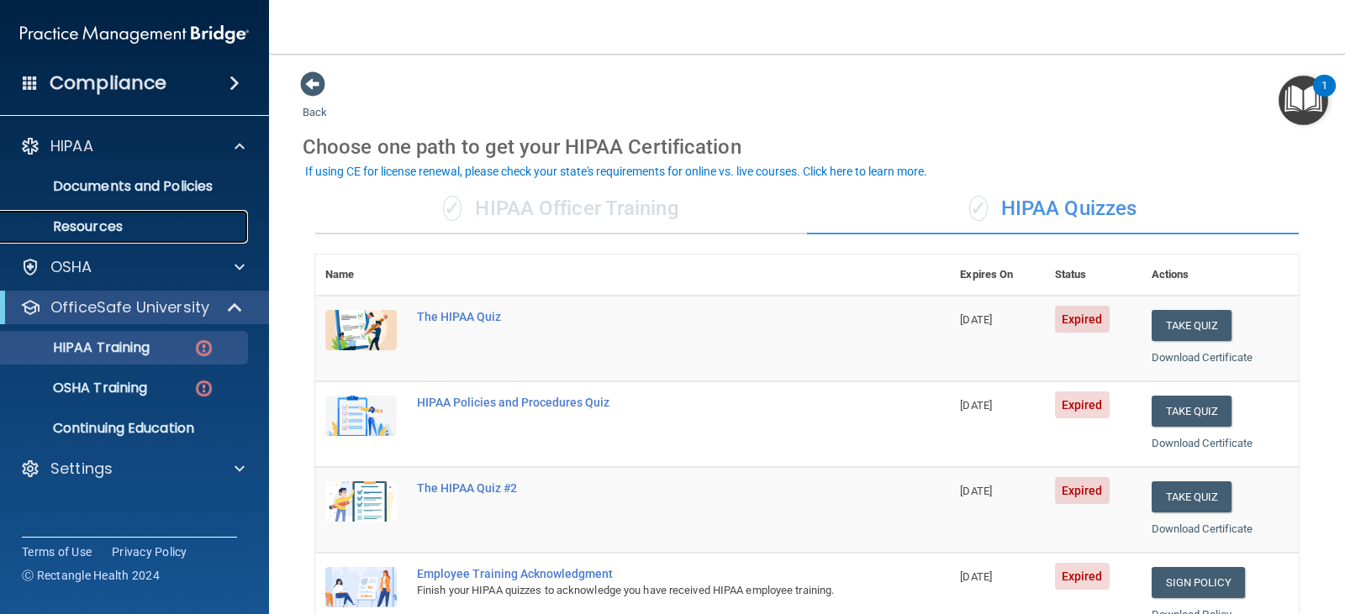
click at [103, 222] on p "Resources" at bounding box center [125, 227] width 229 height 17
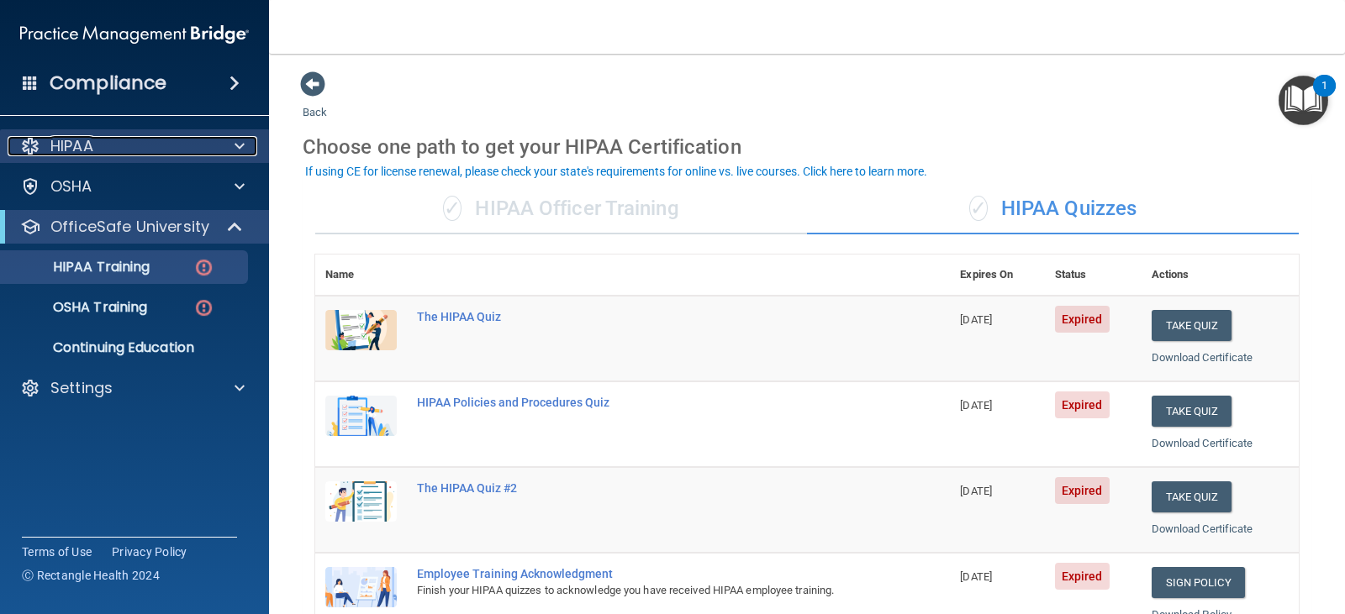
click at [68, 142] on p "HIPAA" at bounding box center [71, 146] width 43 height 20
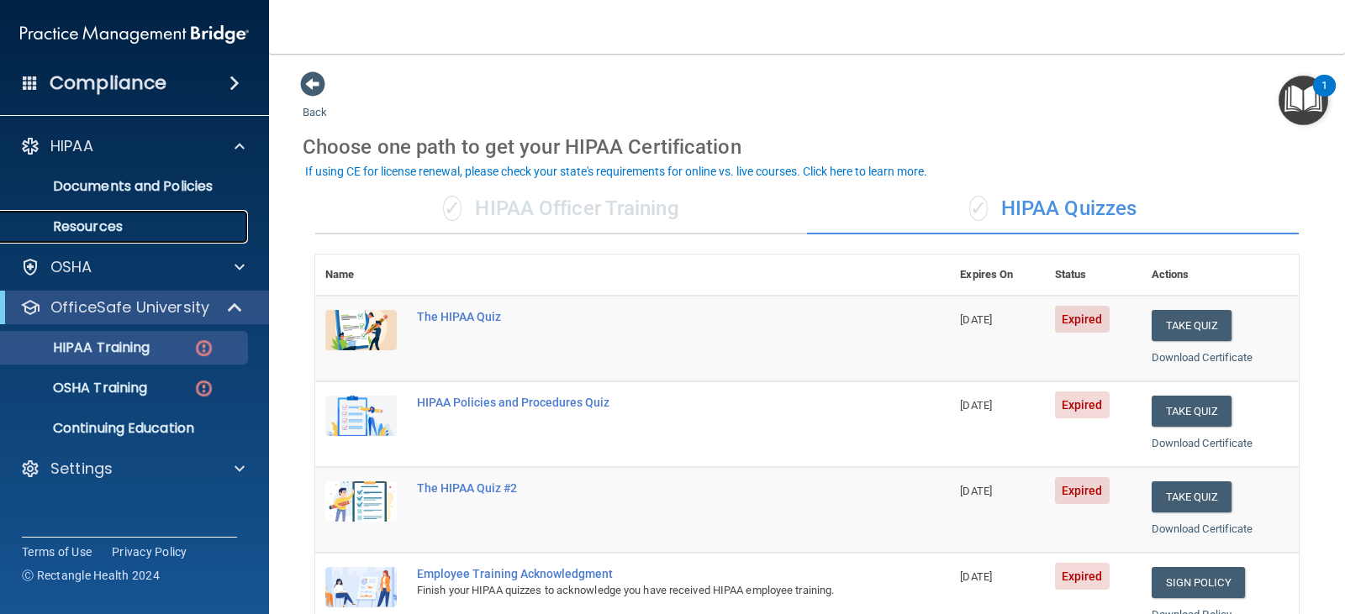
click at [88, 222] on p "Resources" at bounding box center [125, 227] width 229 height 17
